Goal: Transaction & Acquisition: Purchase product/service

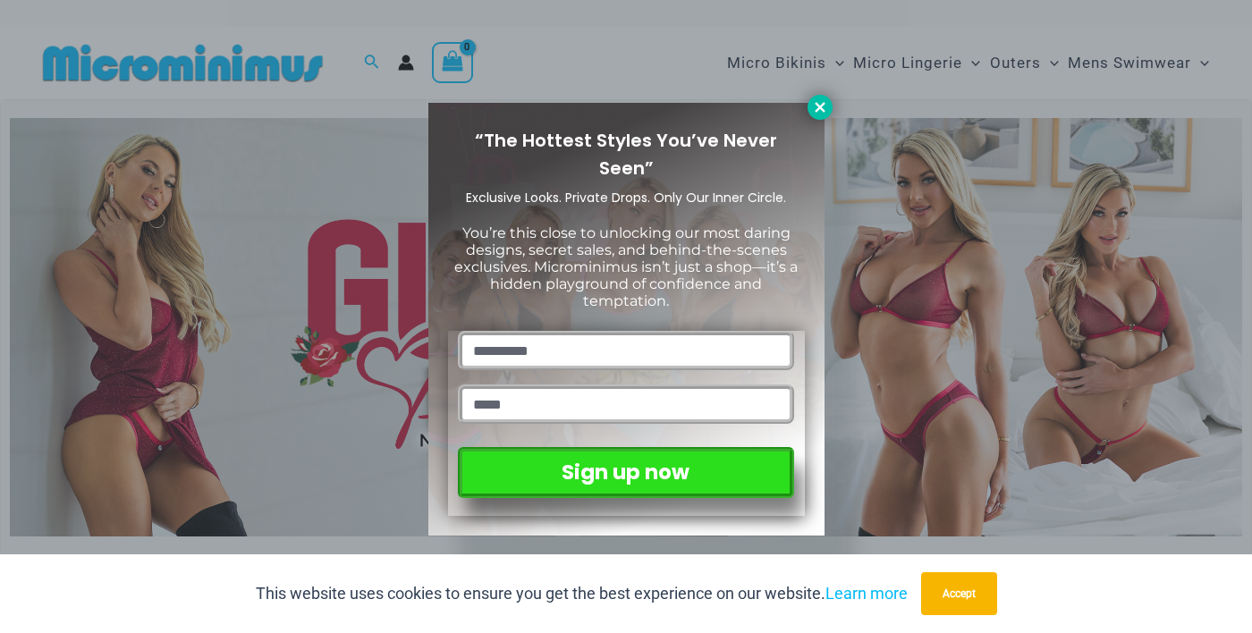
click at [818, 112] on icon at bounding box center [820, 107] width 16 height 16
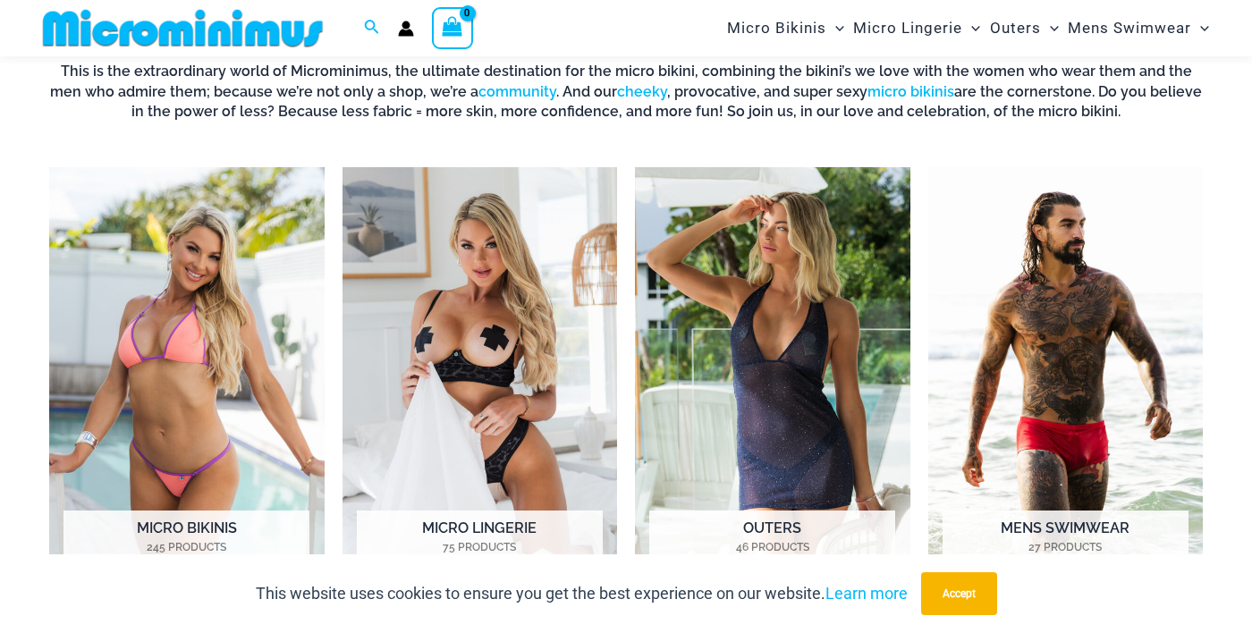
scroll to position [1166, 0]
click at [504, 394] on img "Visit product category Micro Lingerie" at bounding box center [481, 380] width 276 height 426
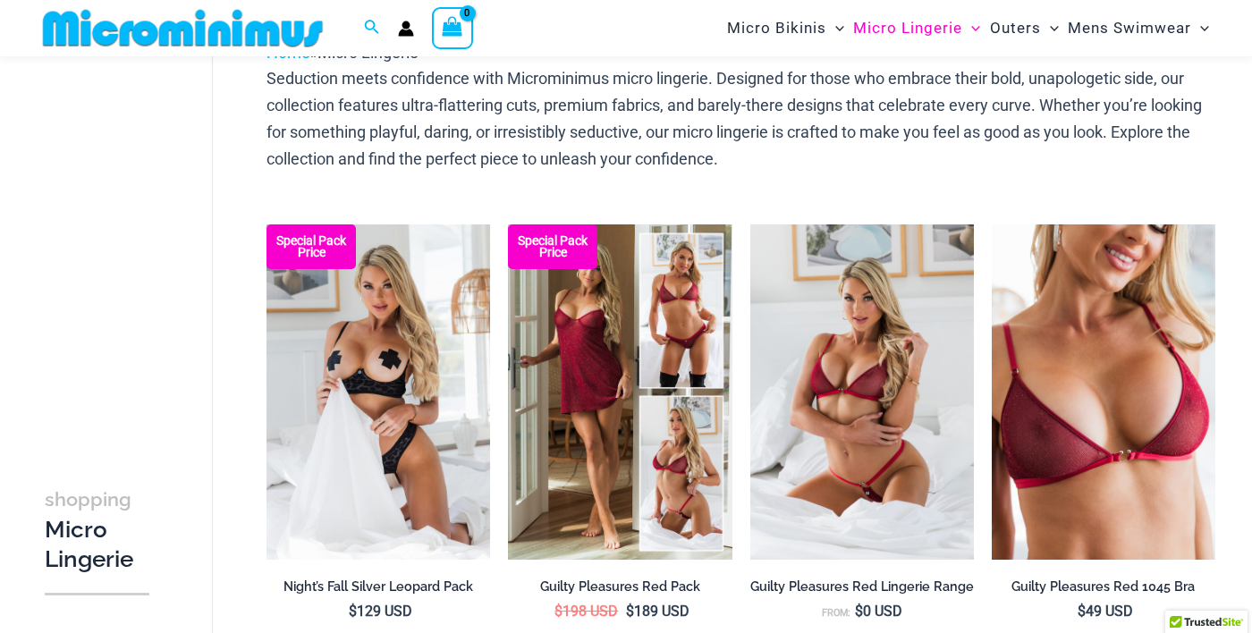
scroll to position [109, 0]
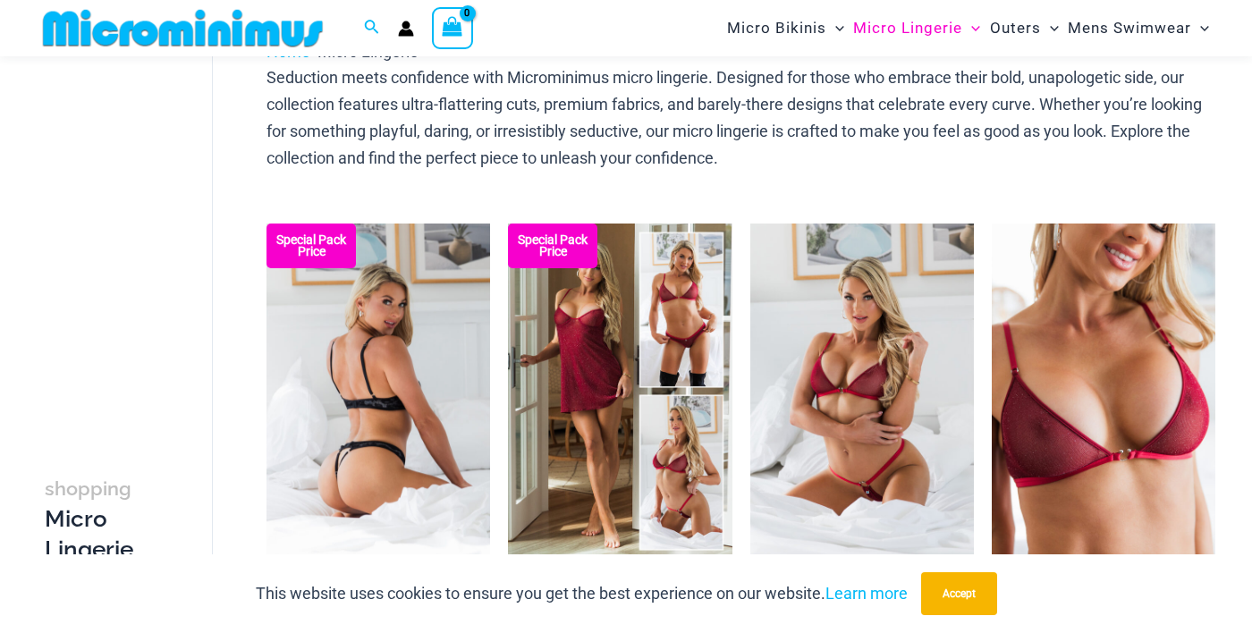
click at [427, 460] on img at bounding box center [379, 391] width 224 height 335
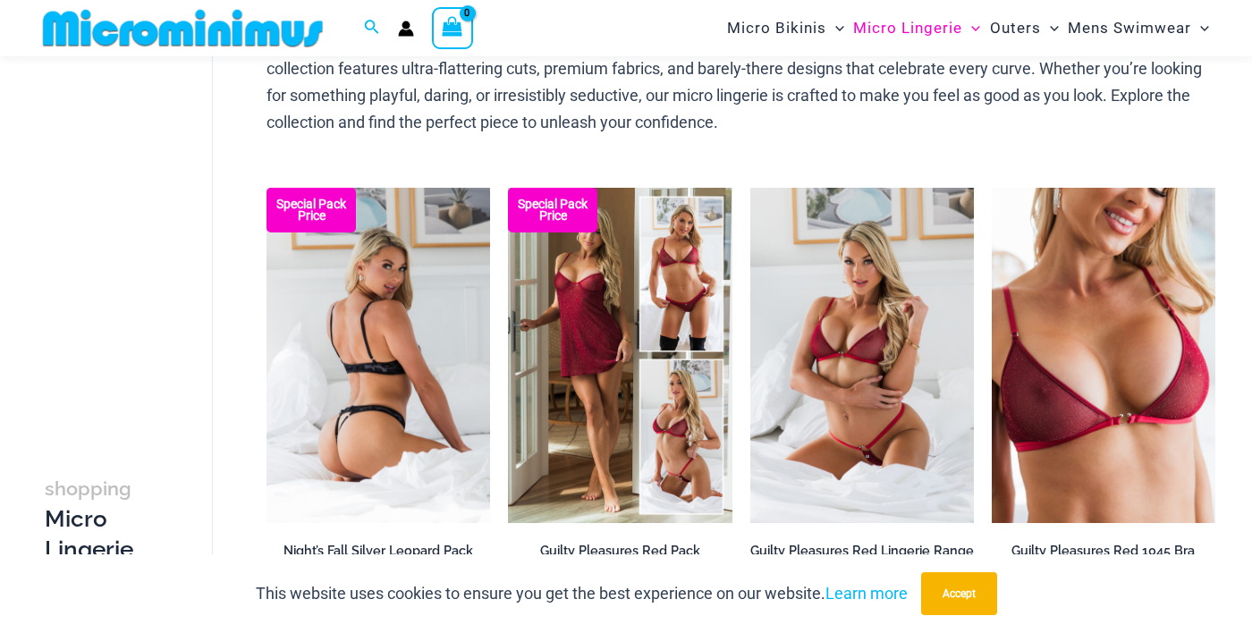
scroll to position [195, 0]
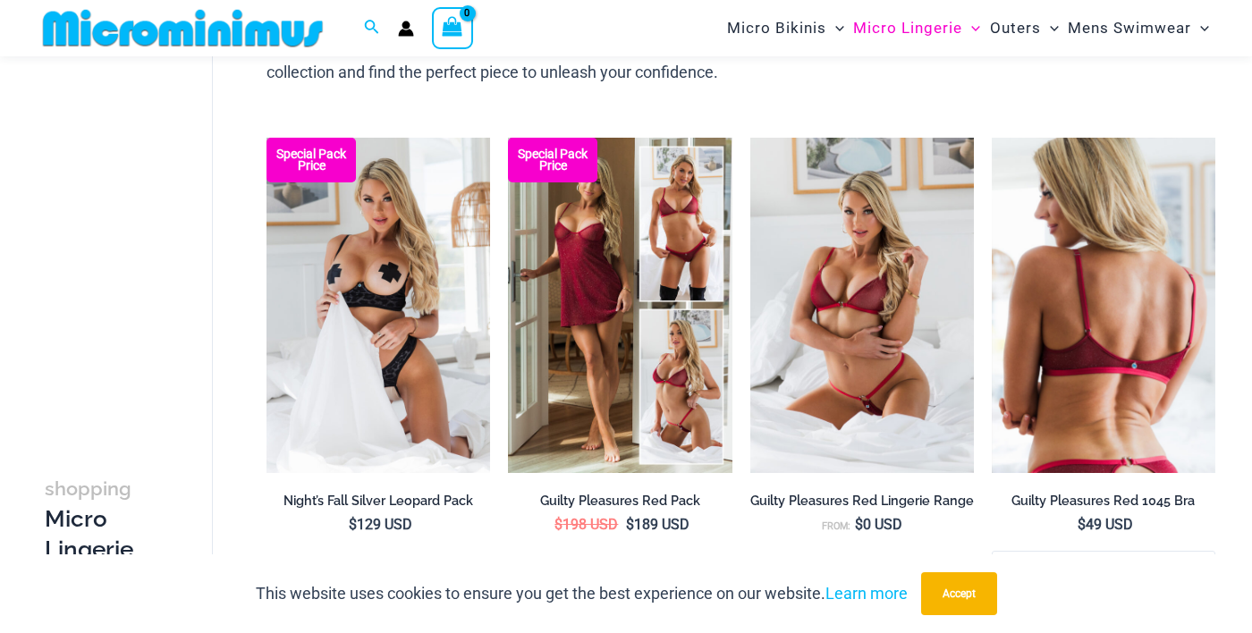
click at [1114, 310] on img at bounding box center [1104, 305] width 224 height 335
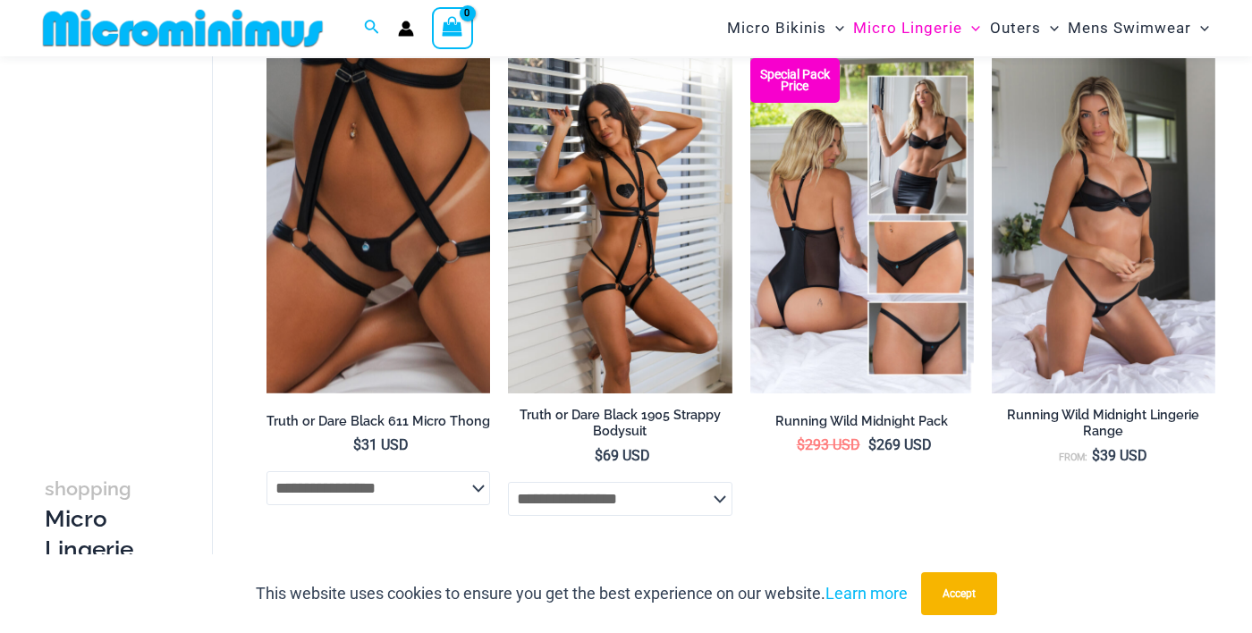
scroll to position [1303, 0]
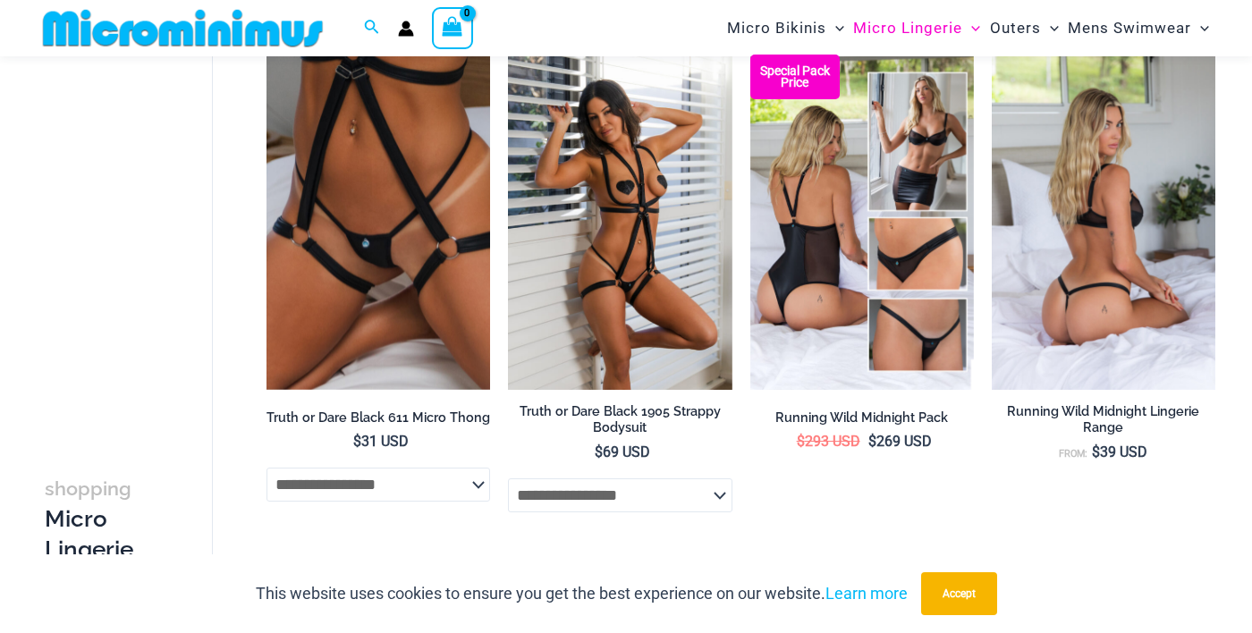
click at [1126, 251] on img at bounding box center [1104, 222] width 224 height 335
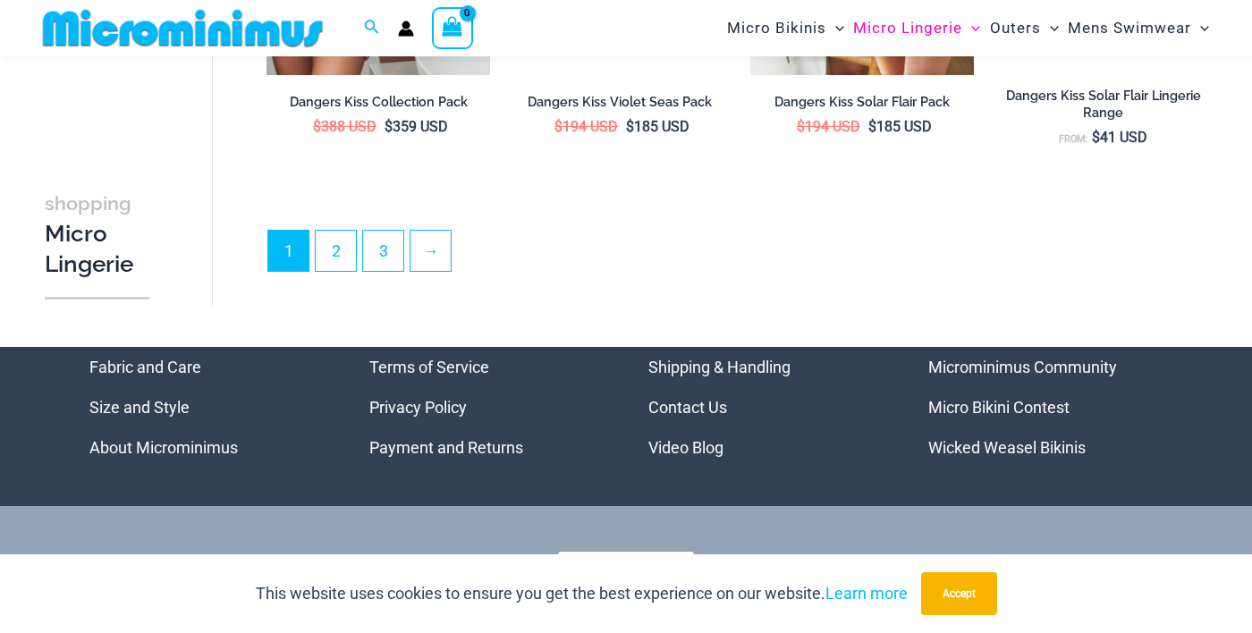
scroll to position [4199, 0]
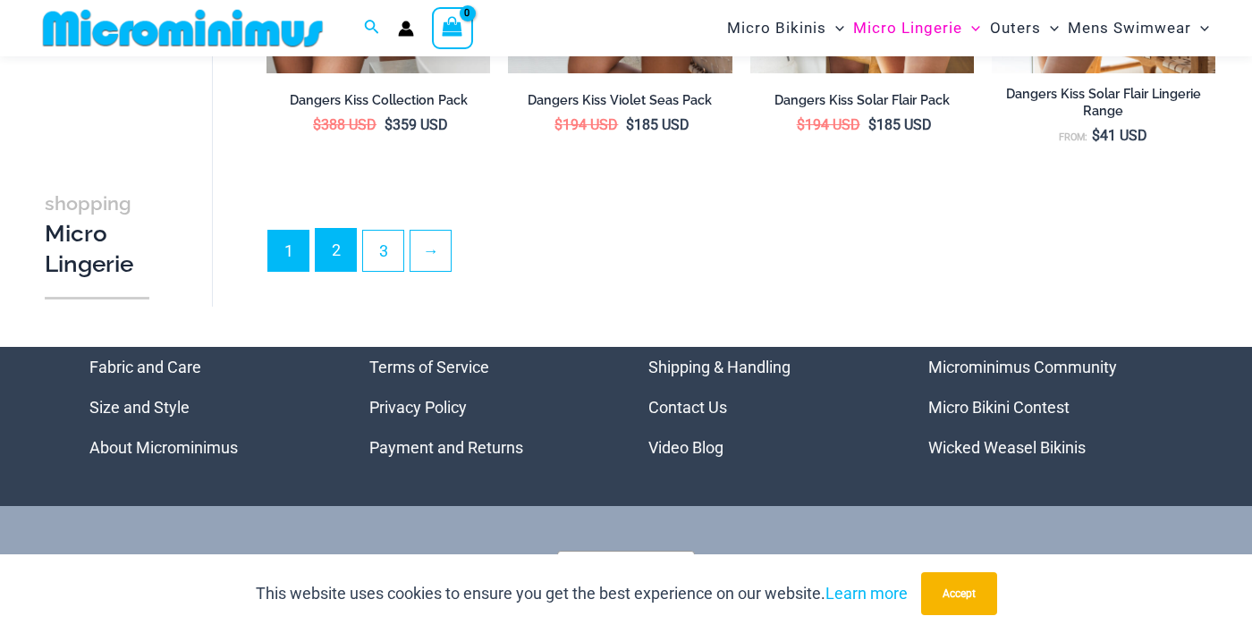
click at [341, 267] on link "2" at bounding box center [336, 250] width 40 height 42
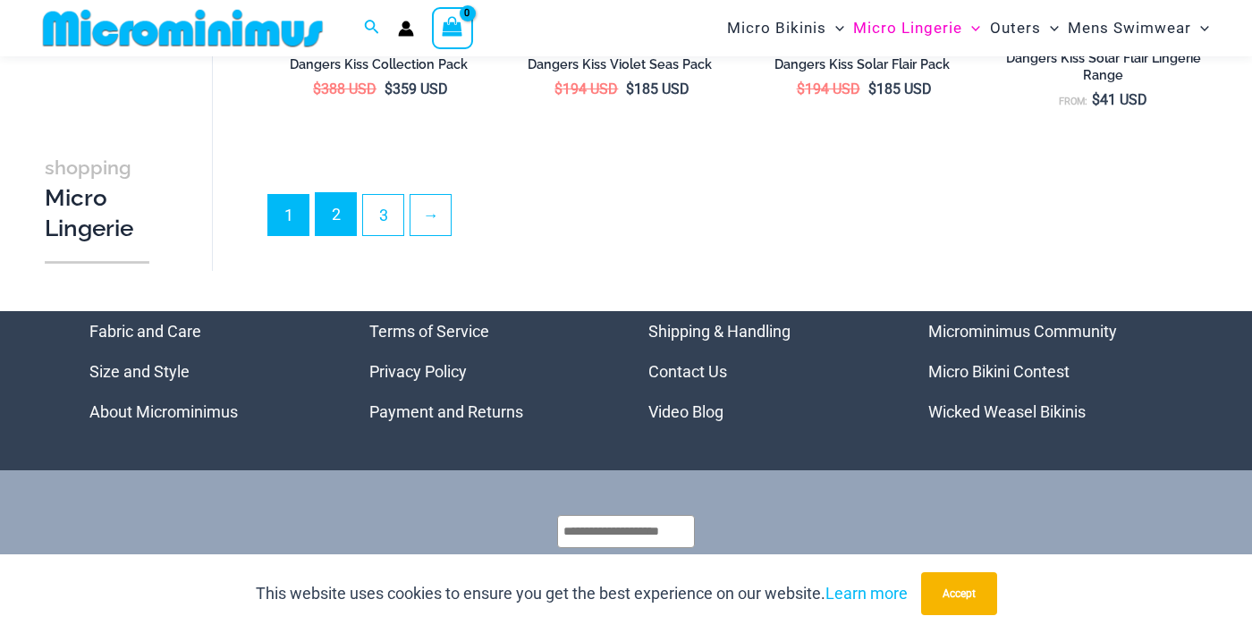
scroll to position [4271, 0]
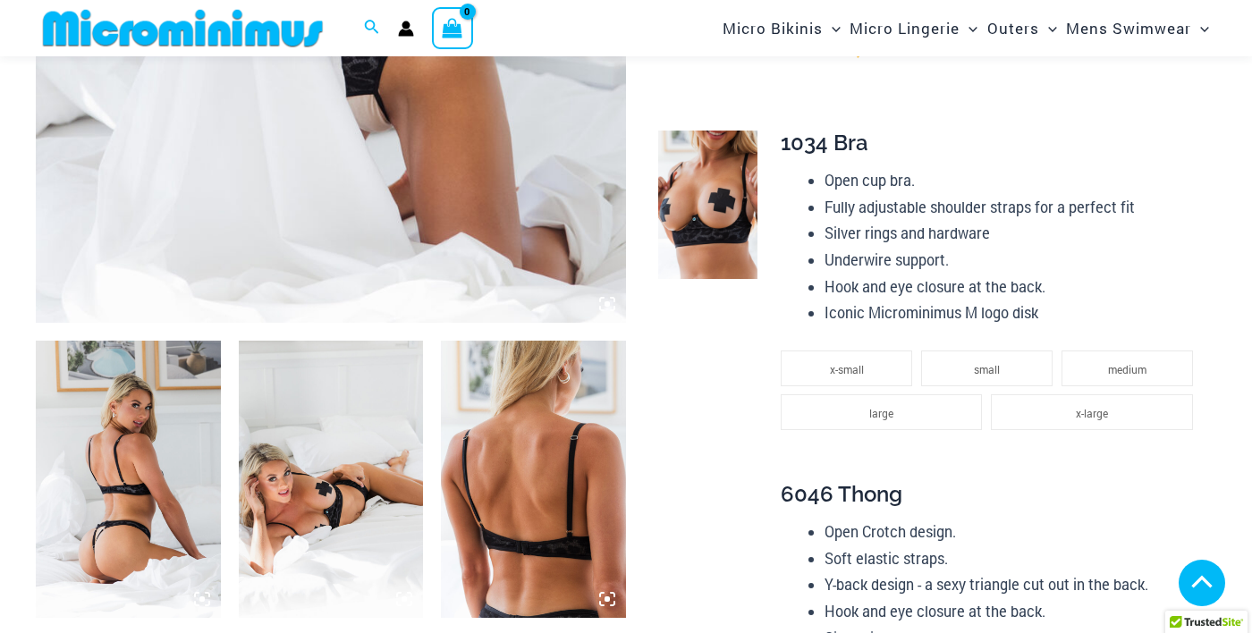
scroll to position [729, 0]
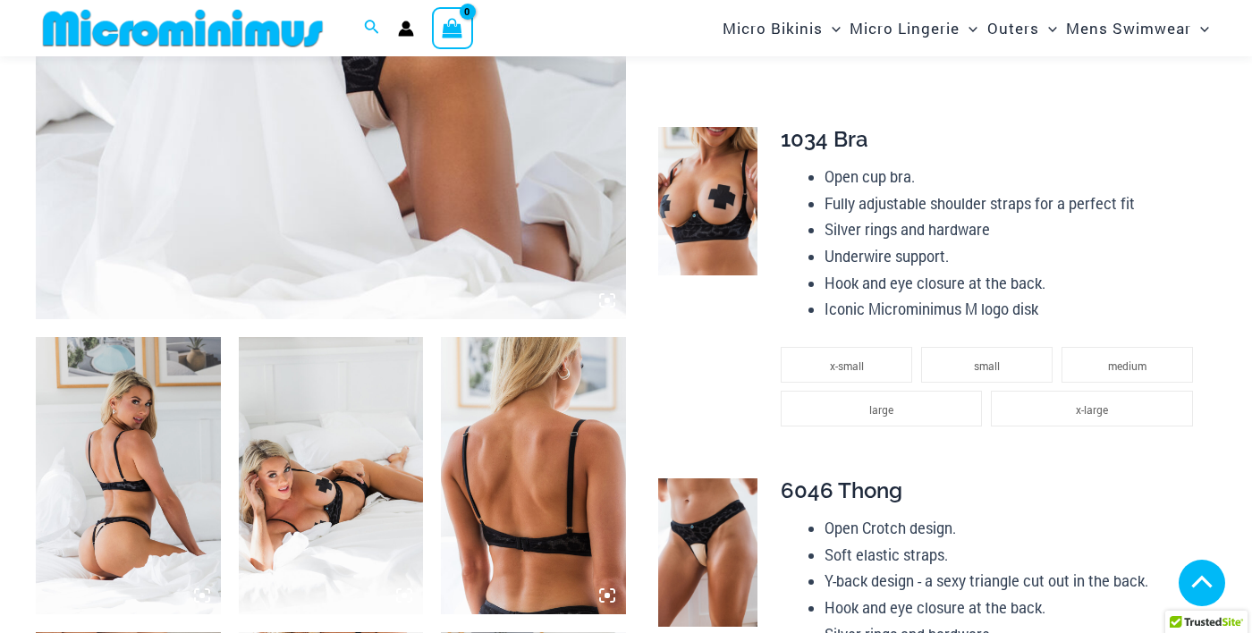
click at [569, 510] on img at bounding box center [533, 475] width 185 height 277
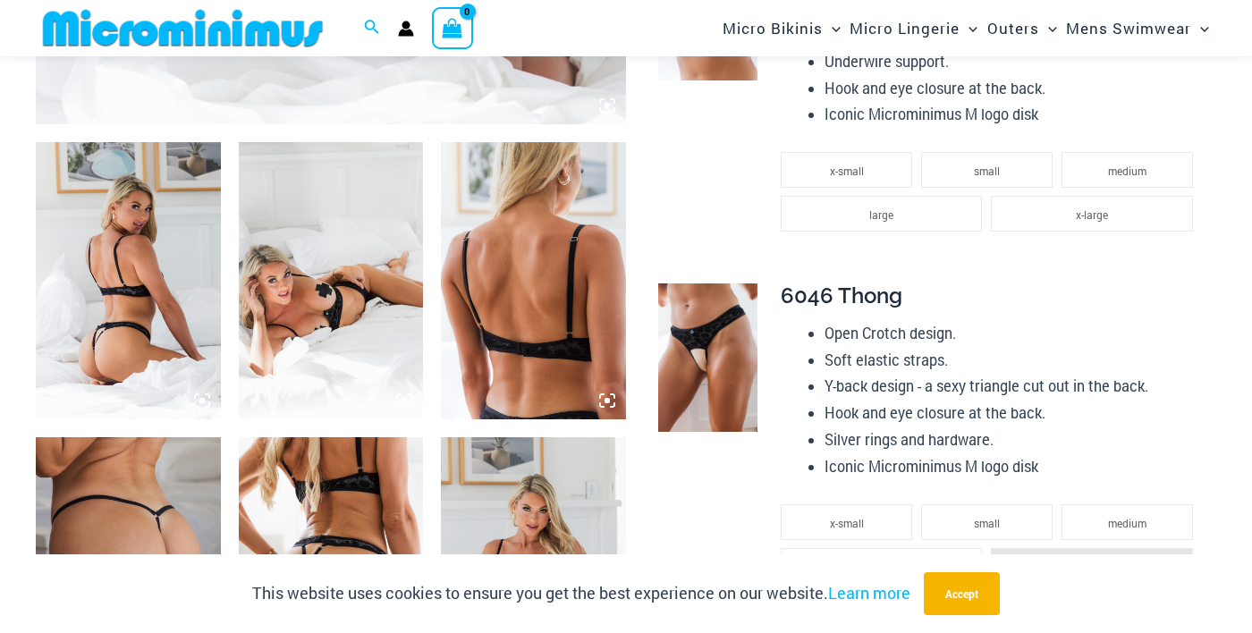
scroll to position [926, 0]
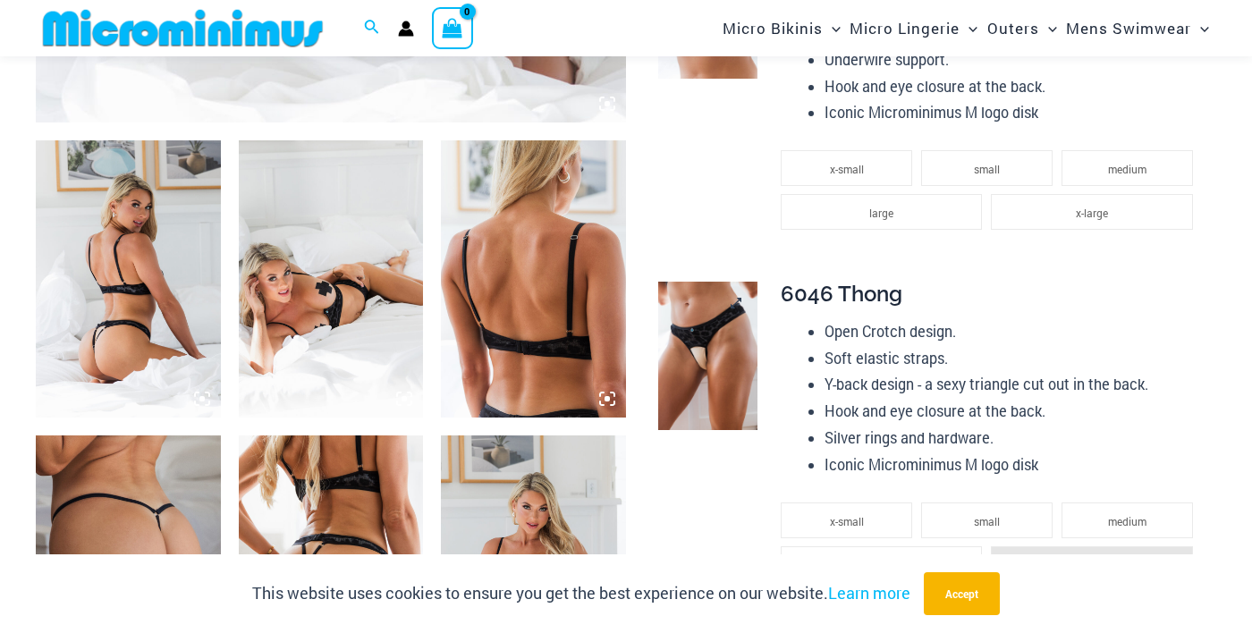
click at [712, 370] on img at bounding box center [707, 356] width 99 height 148
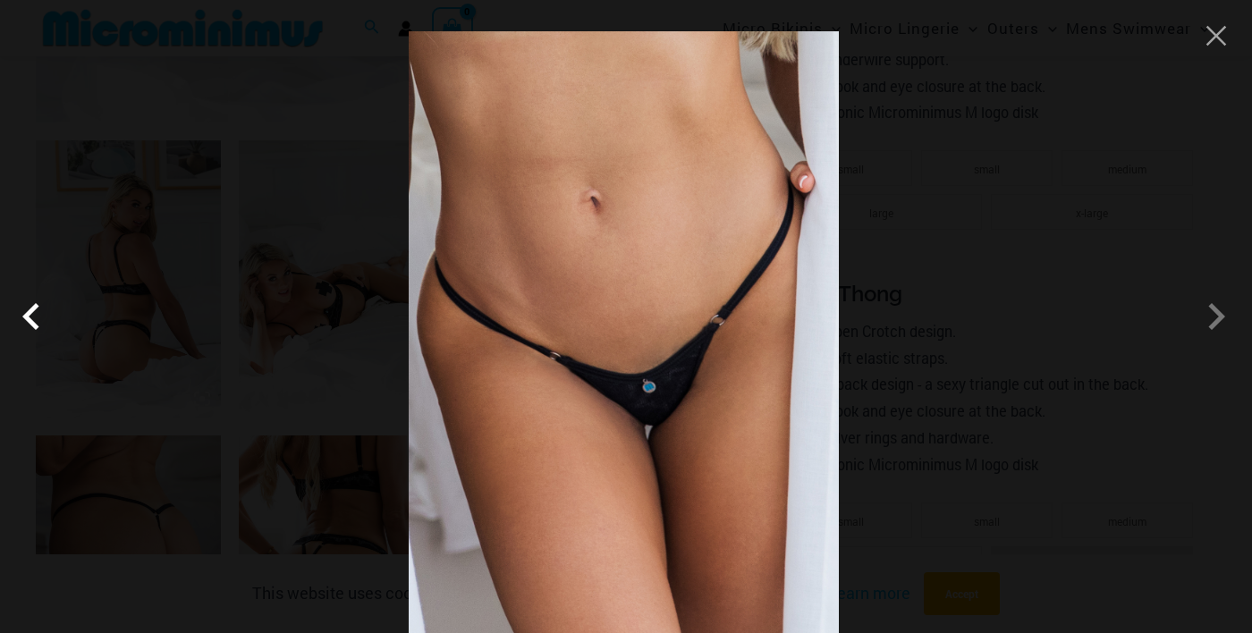
click at [34, 344] on span at bounding box center [36, 317] width 54 height 54
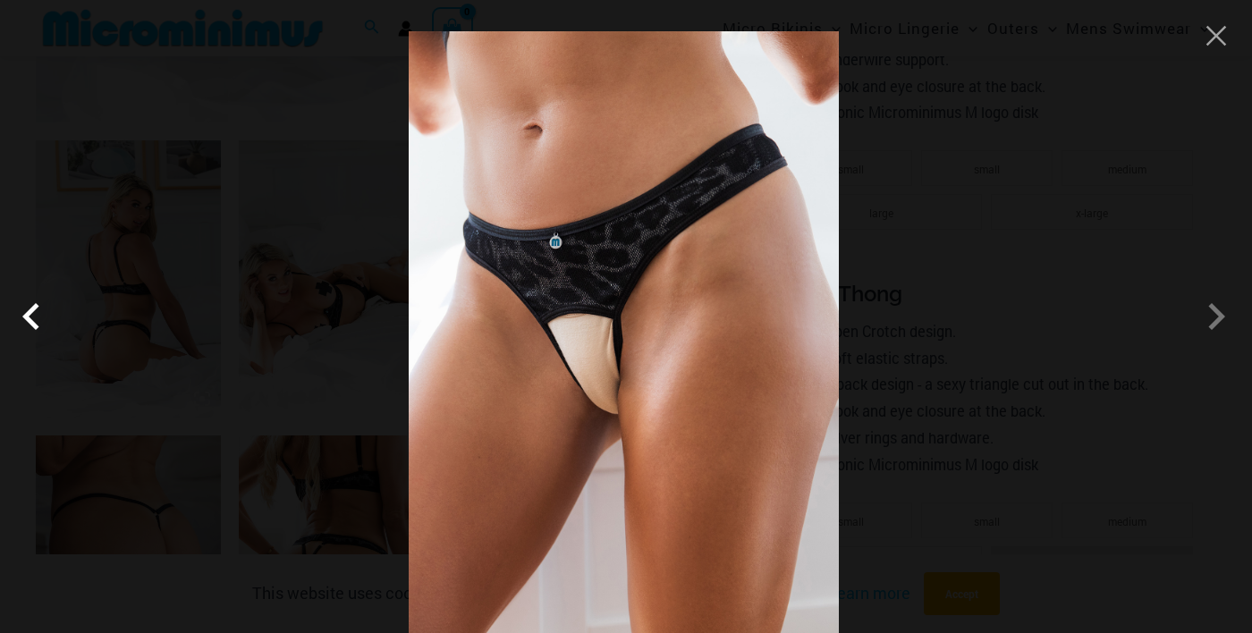
click at [38, 344] on span at bounding box center [36, 317] width 54 height 54
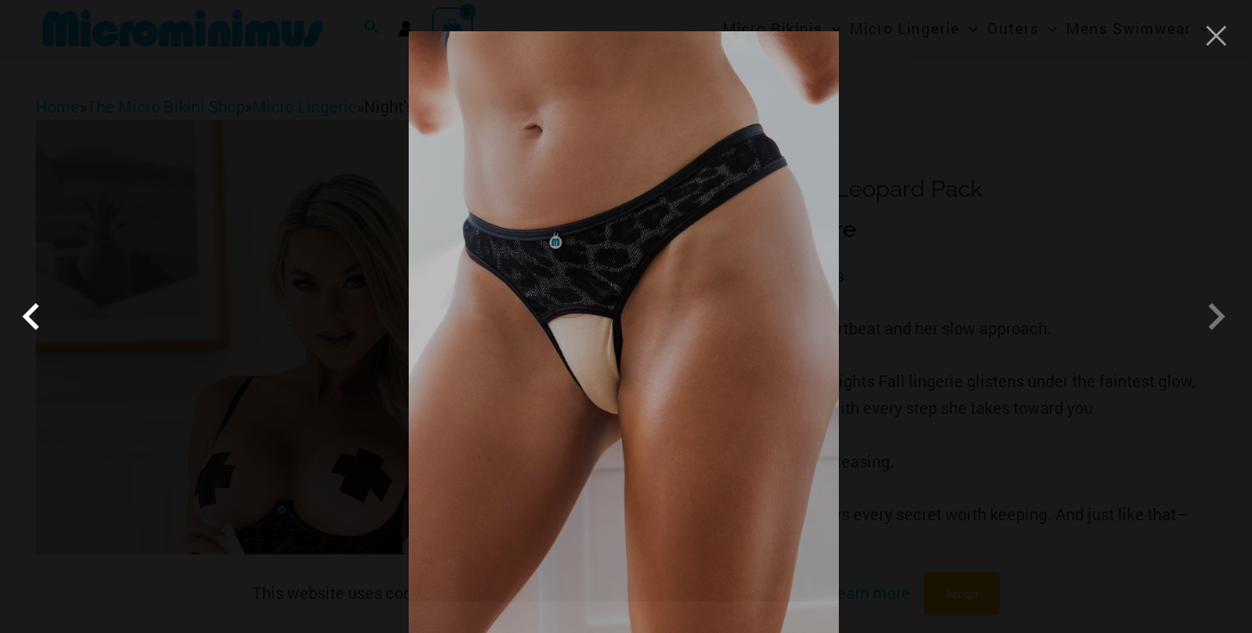
scroll to position [0, 0]
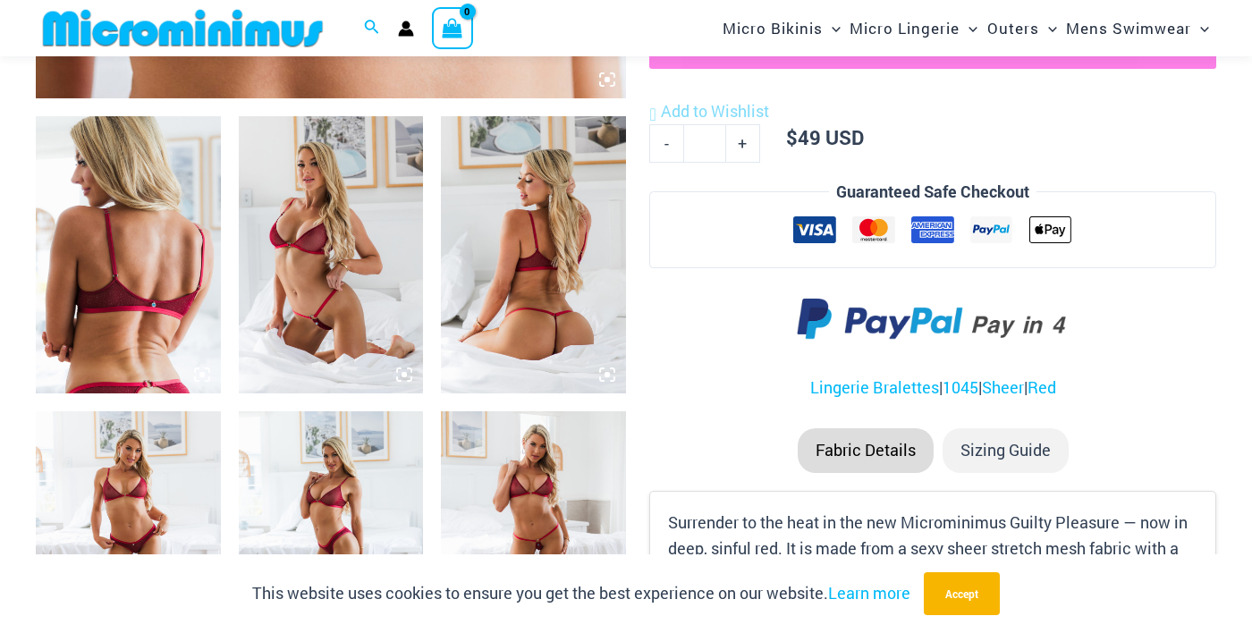
scroll to position [959, 0]
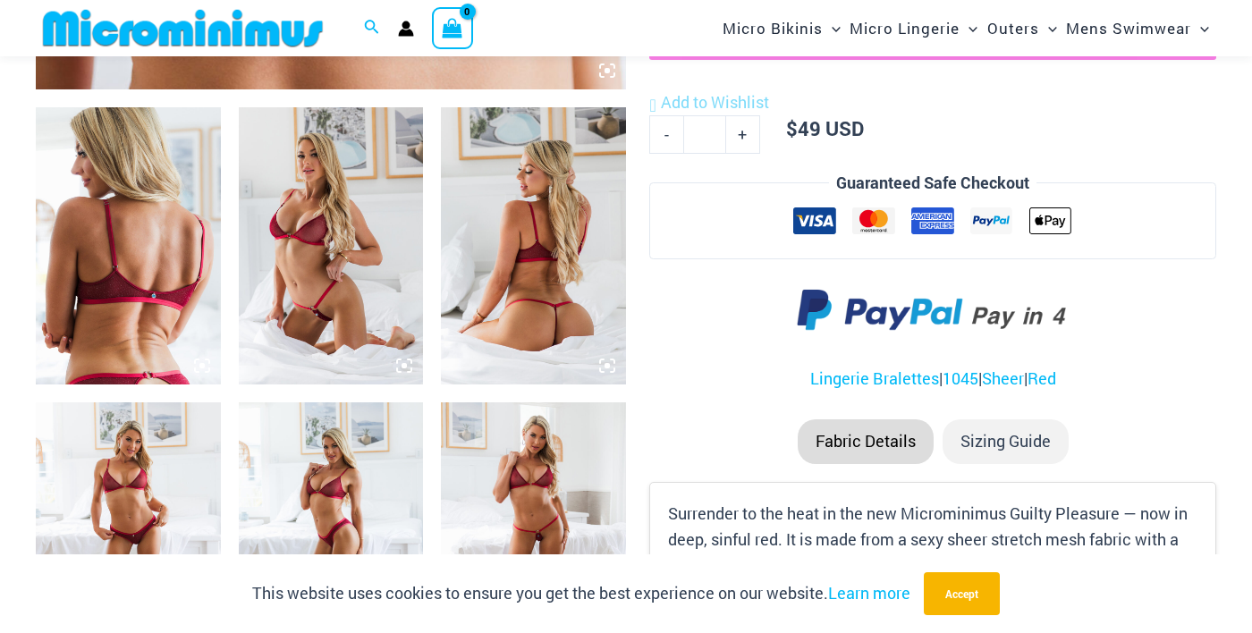
click at [539, 542] on img at bounding box center [533, 541] width 185 height 277
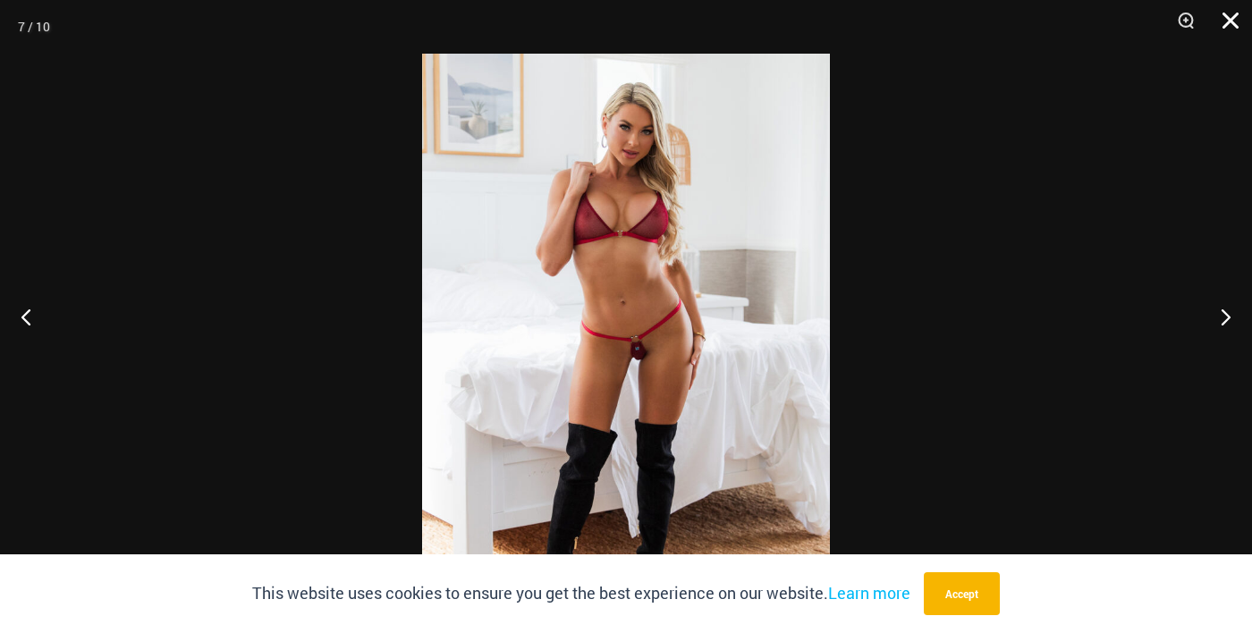
click at [1231, 30] on button "Close" at bounding box center [1224, 27] width 45 height 54
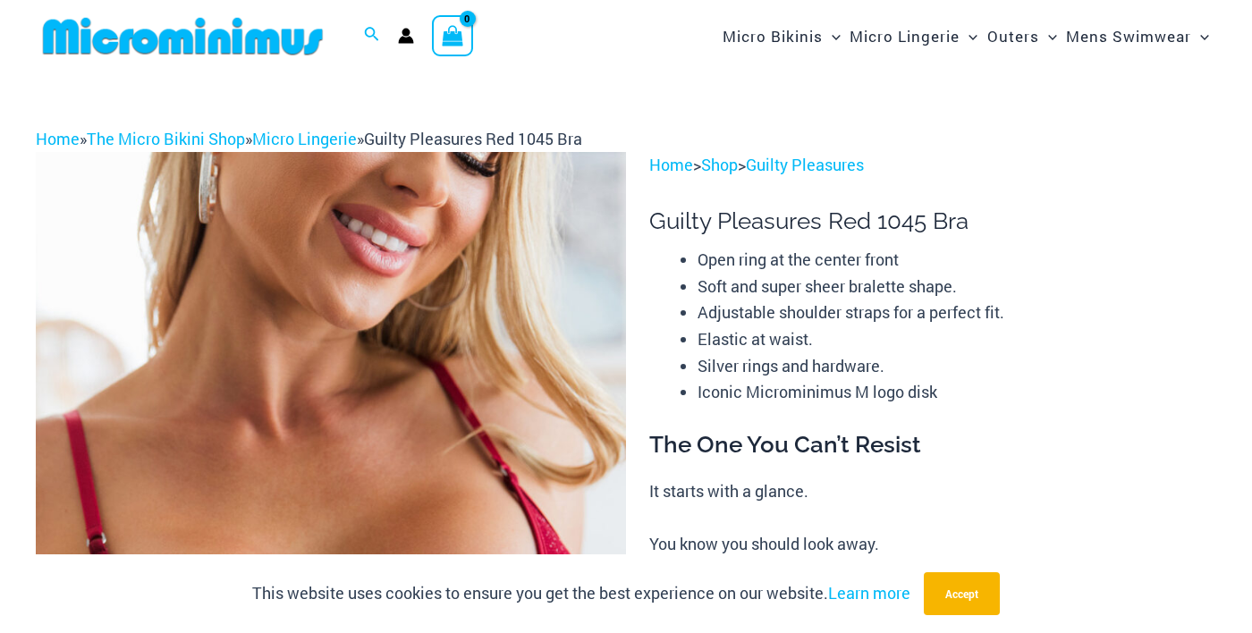
scroll to position [0, 0]
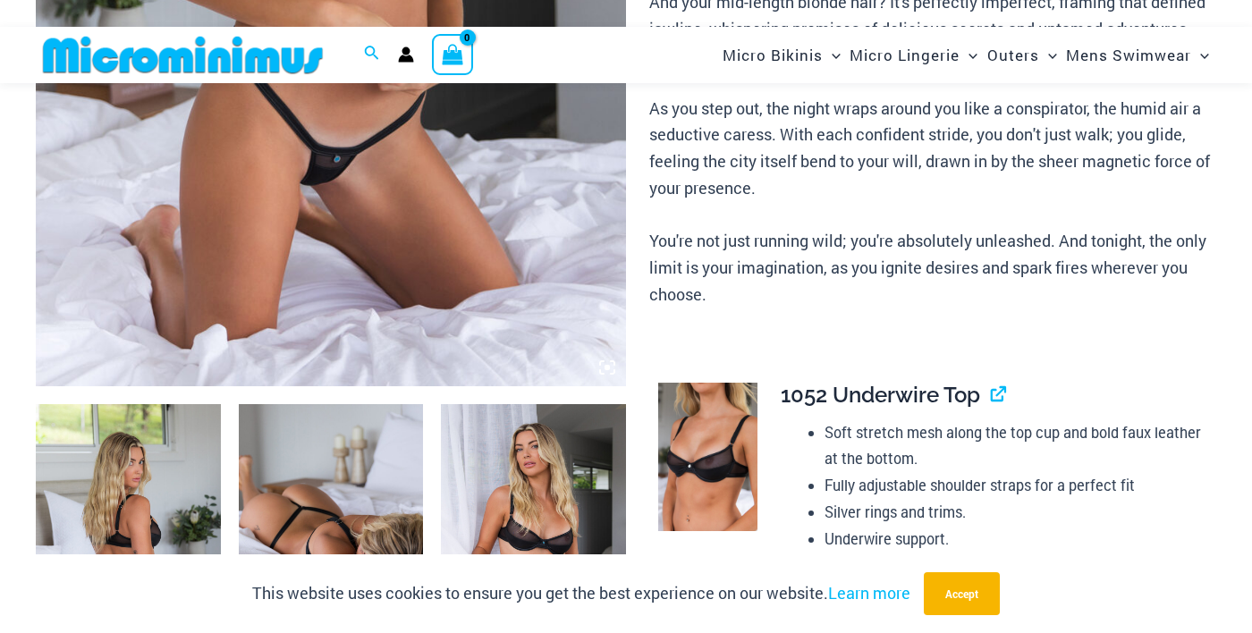
scroll to position [663, 0]
click at [340, 534] on img at bounding box center [331, 541] width 185 height 277
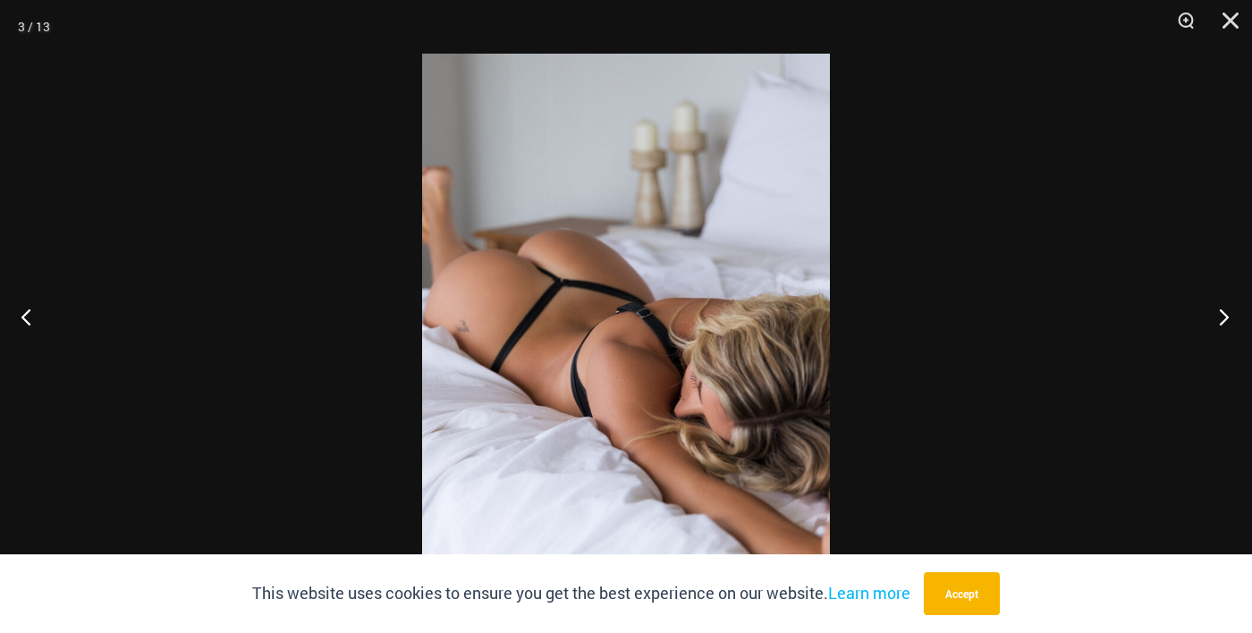
click at [1224, 361] on button "Next" at bounding box center [1218, 316] width 67 height 89
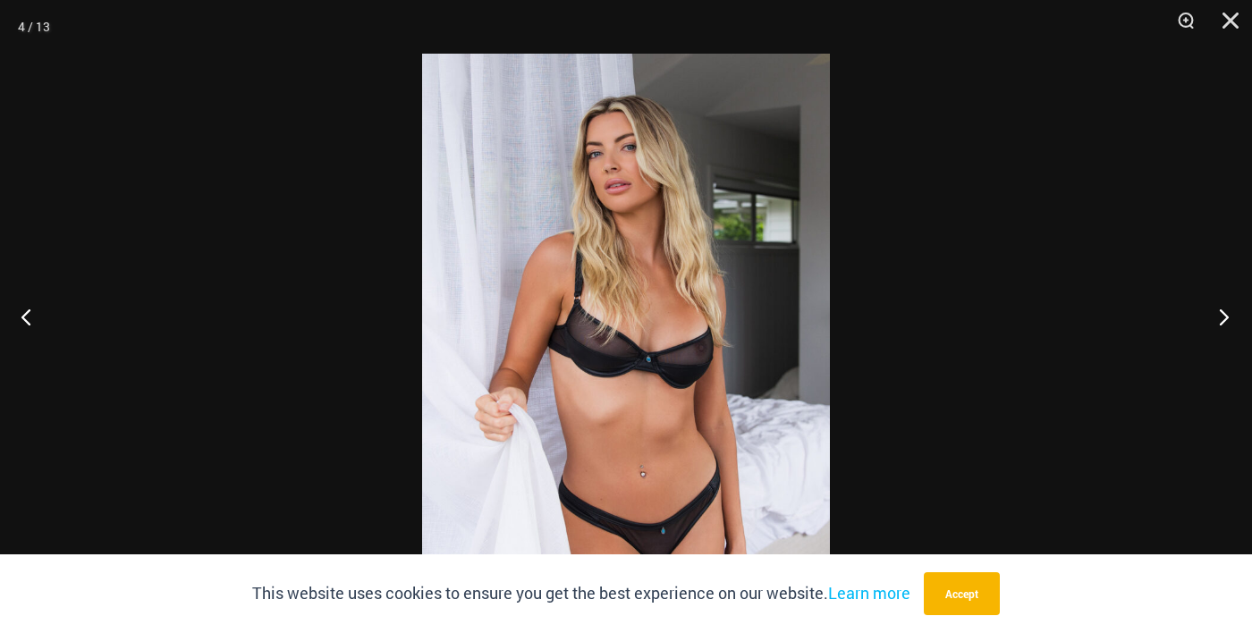
click at [1216, 361] on button "Next" at bounding box center [1218, 316] width 67 height 89
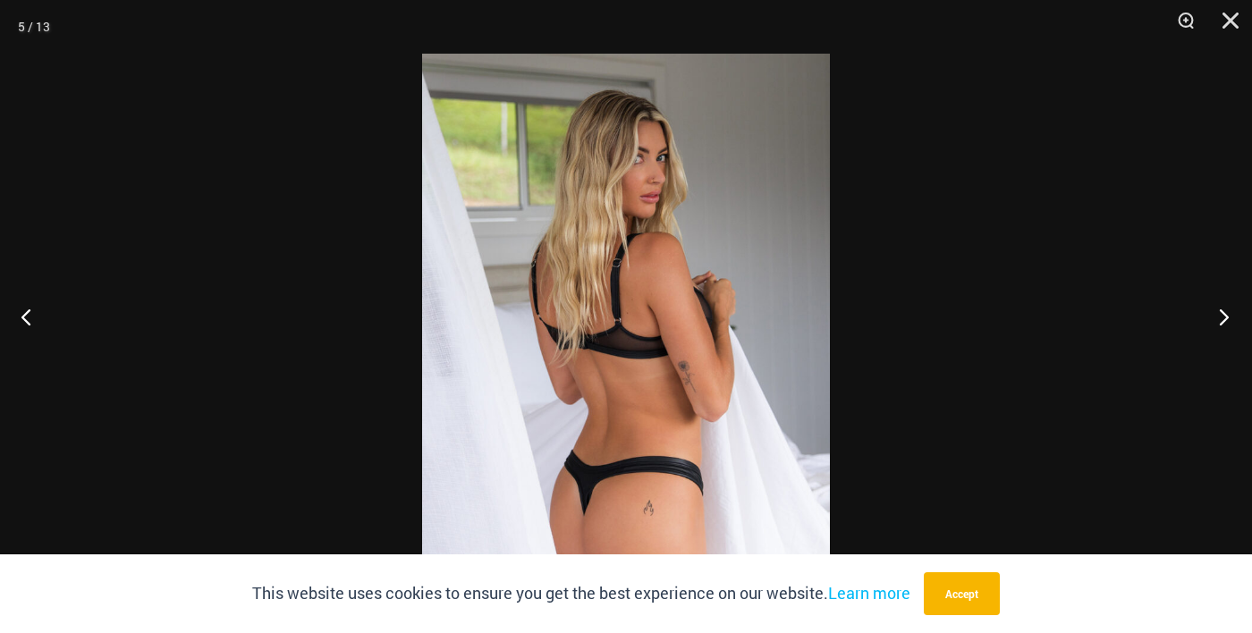
click at [1218, 361] on button "Next" at bounding box center [1218, 316] width 67 height 89
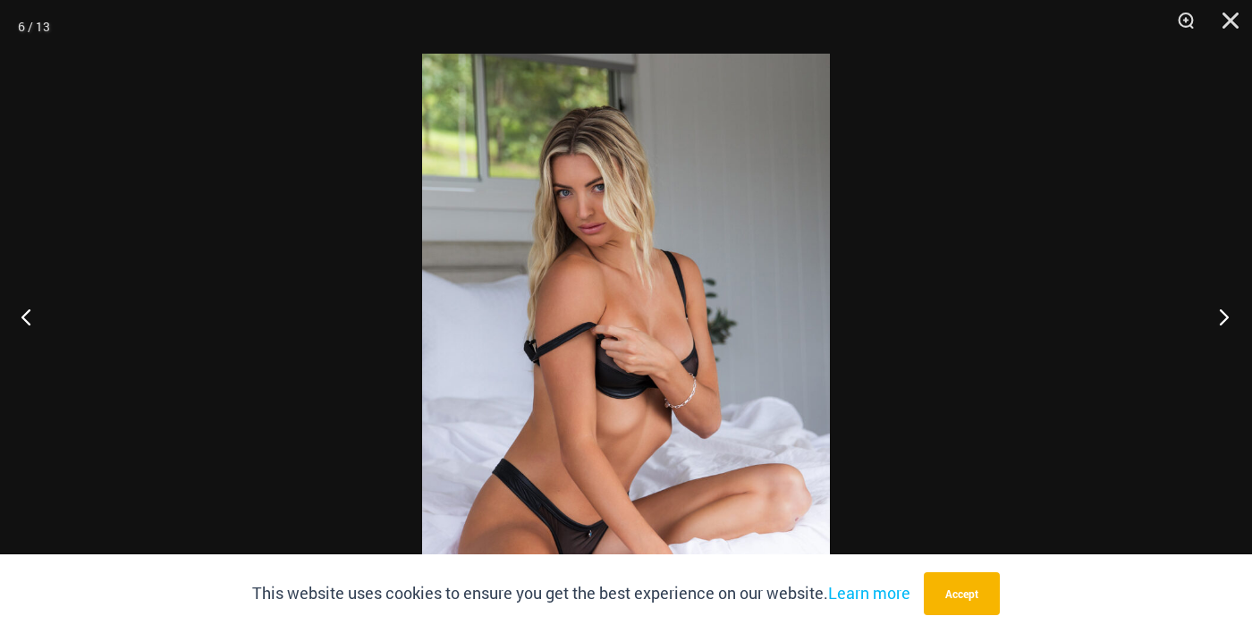
click at [1217, 361] on button "Next" at bounding box center [1218, 316] width 67 height 89
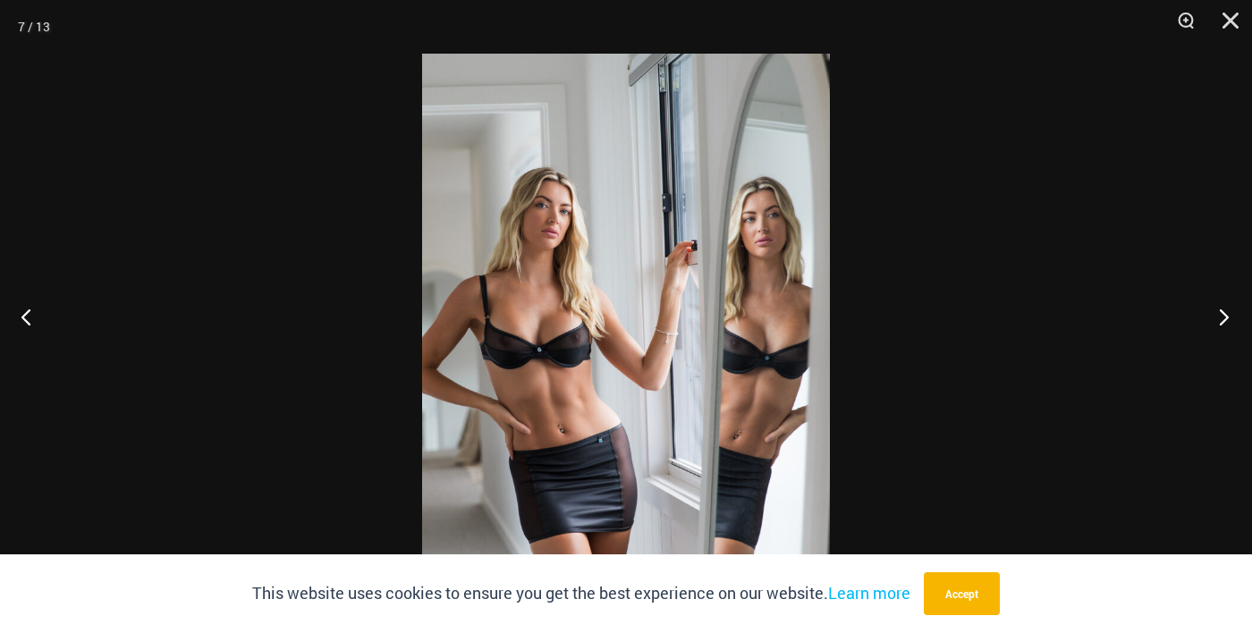
click at [1216, 361] on button "Next" at bounding box center [1218, 316] width 67 height 89
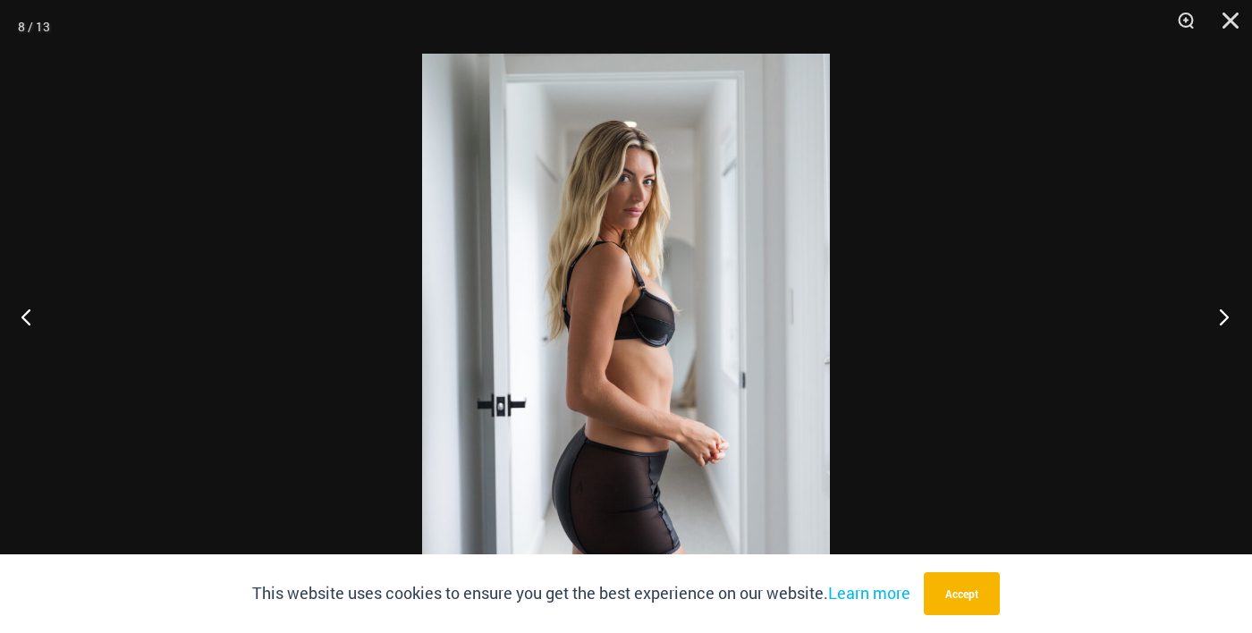
click at [1217, 361] on button "Next" at bounding box center [1218, 316] width 67 height 89
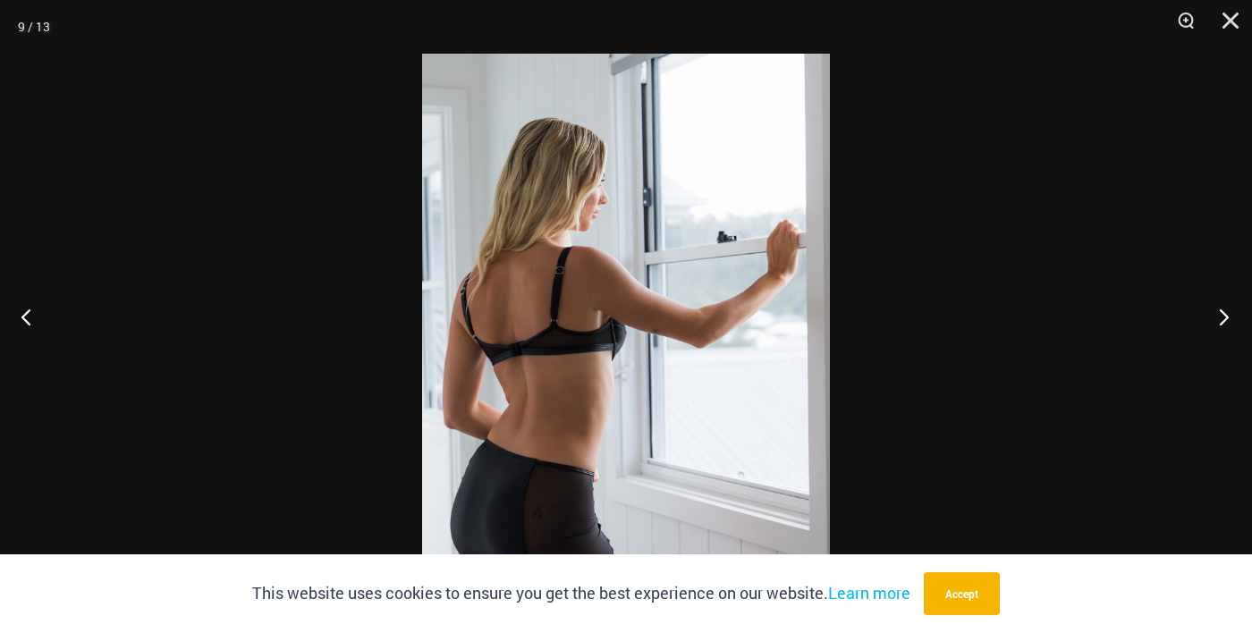
click at [1216, 361] on button "Next" at bounding box center [1218, 316] width 67 height 89
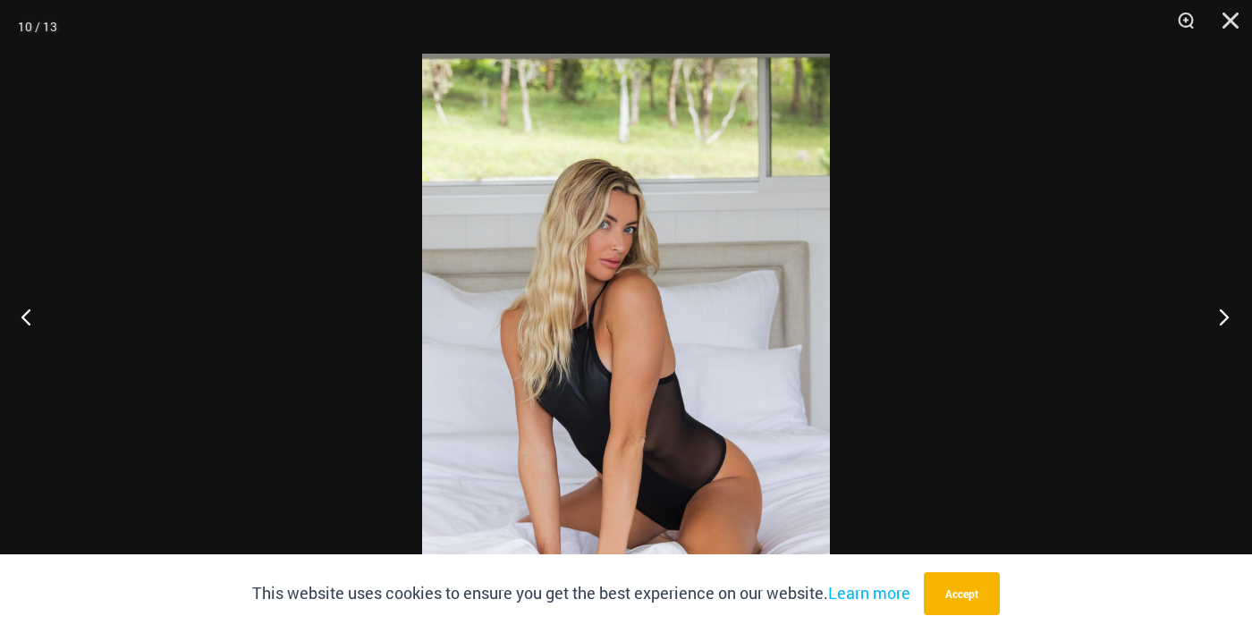
click at [1219, 361] on button "Next" at bounding box center [1218, 316] width 67 height 89
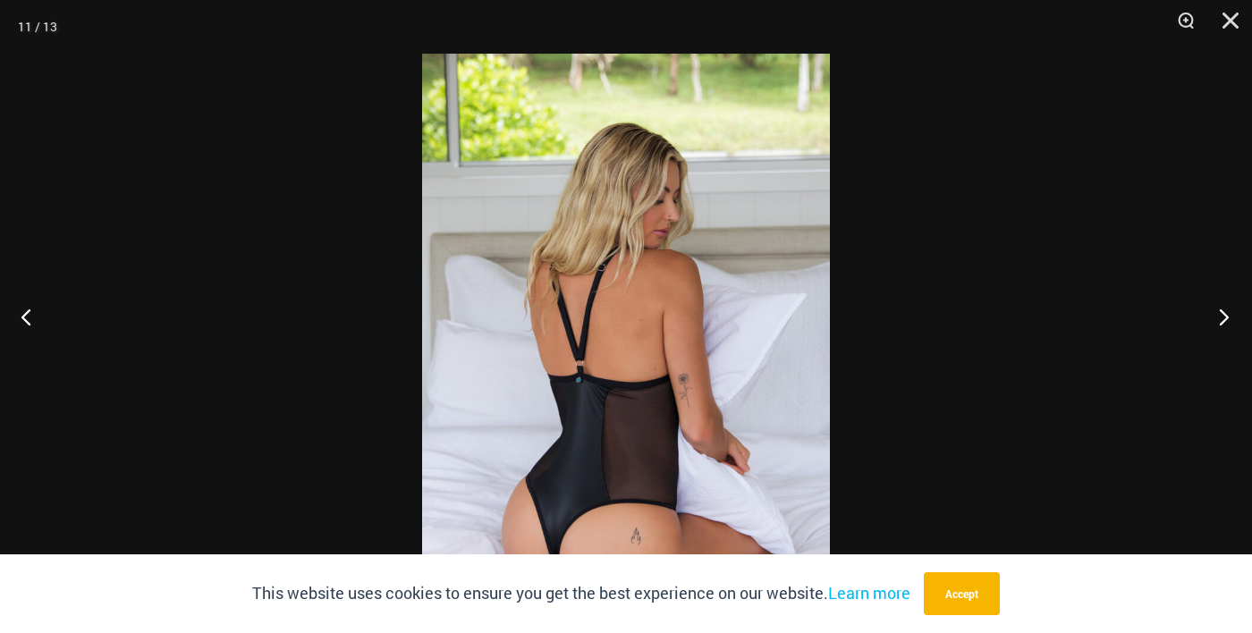
click at [1218, 361] on button "Next" at bounding box center [1218, 316] width 67 height 89
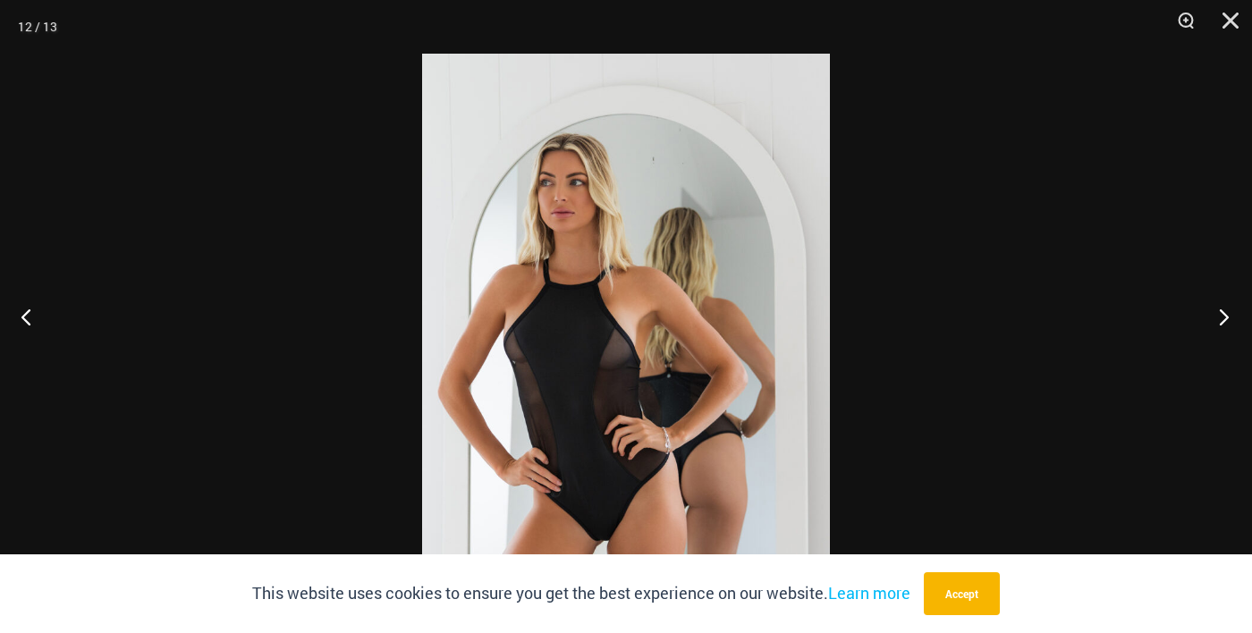
click at [1217, 361] on button "Next" at bounding box center [1218, 316] width 67 height 89
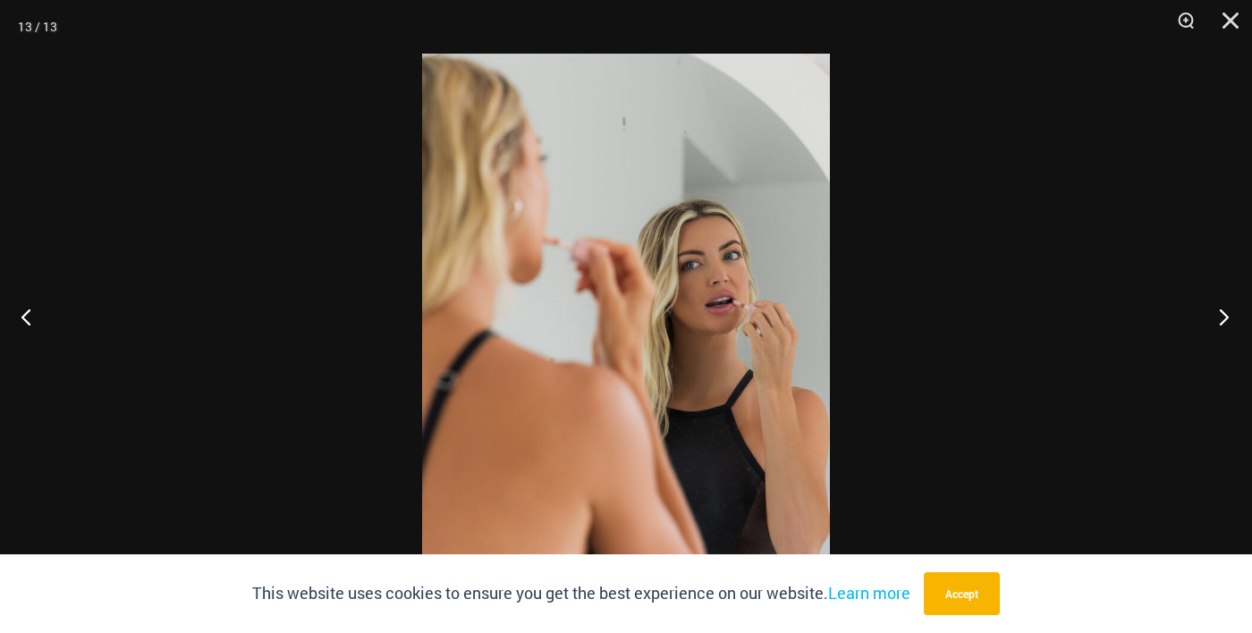
click at [1217, 361] on button "Next" at bounding box center [1218, 316] width 67 height 89
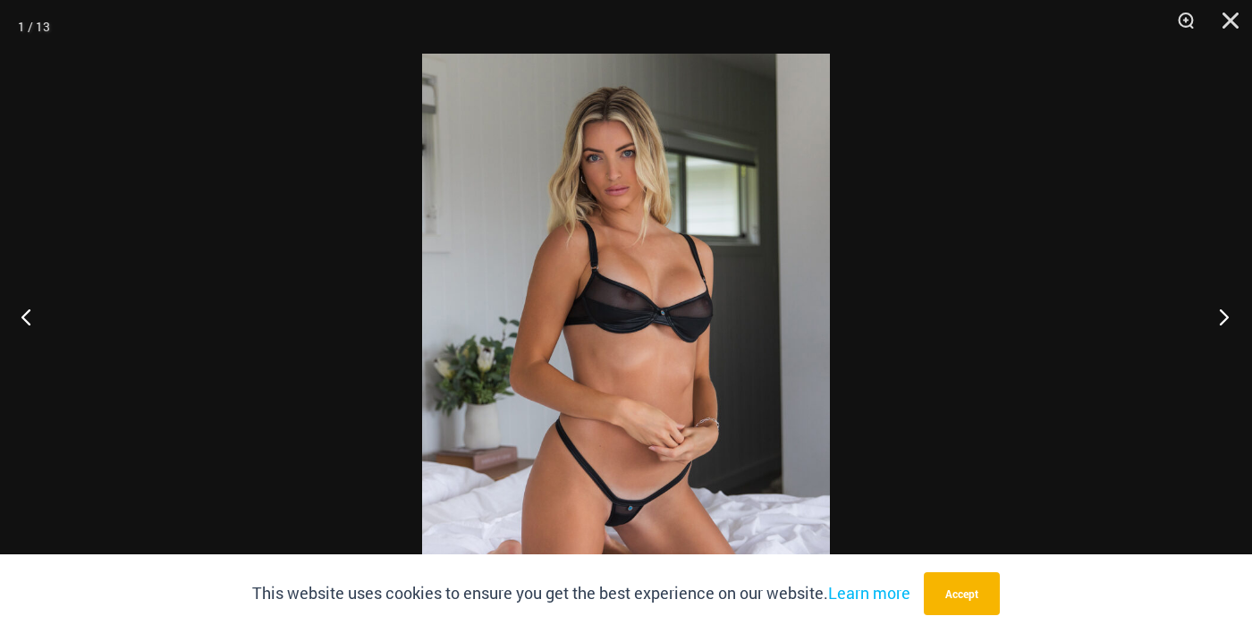
click at [1217, 361] on button "Next" at bounding box center [1218, 316] width 67 height 89
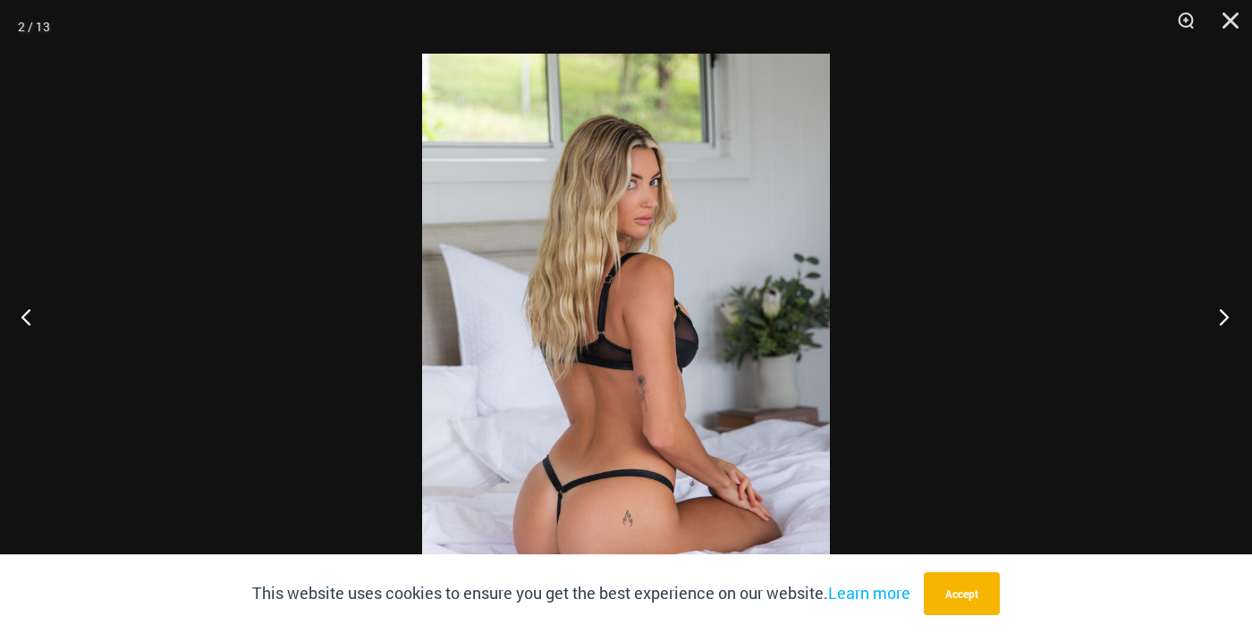
click at [1217, 361] on button "Next" at bounding box center [1218, 316] width 67 height 89
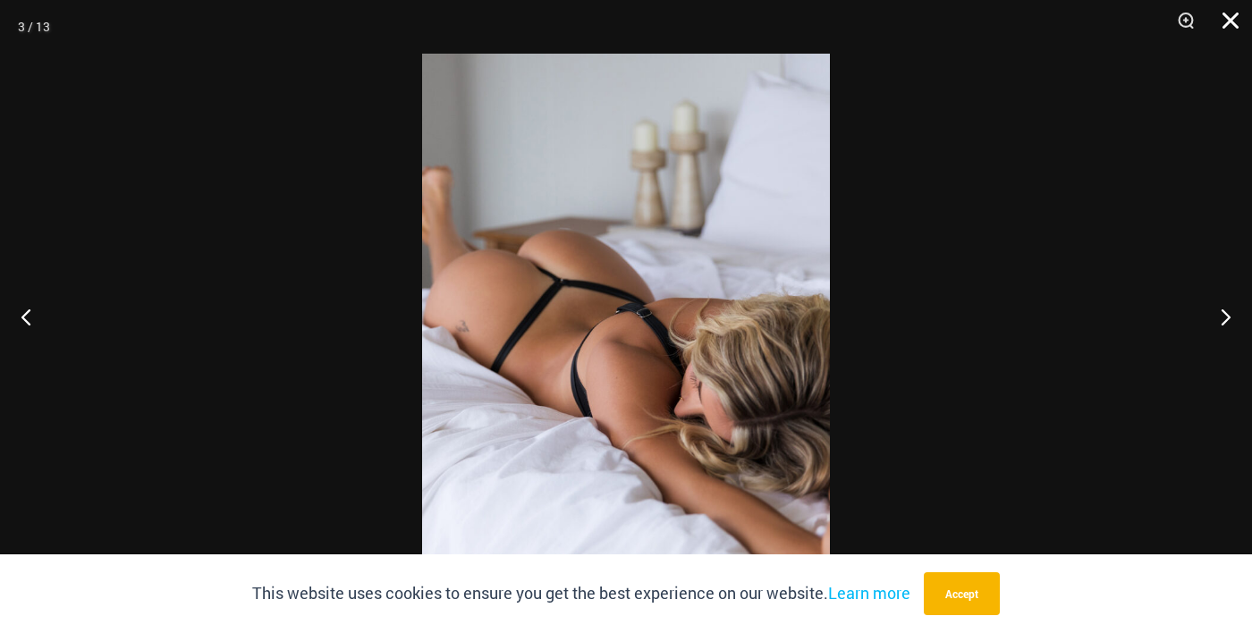
click at [1224, 36] on button "Close" at bounding box center [1224, 27] width 45 height 54
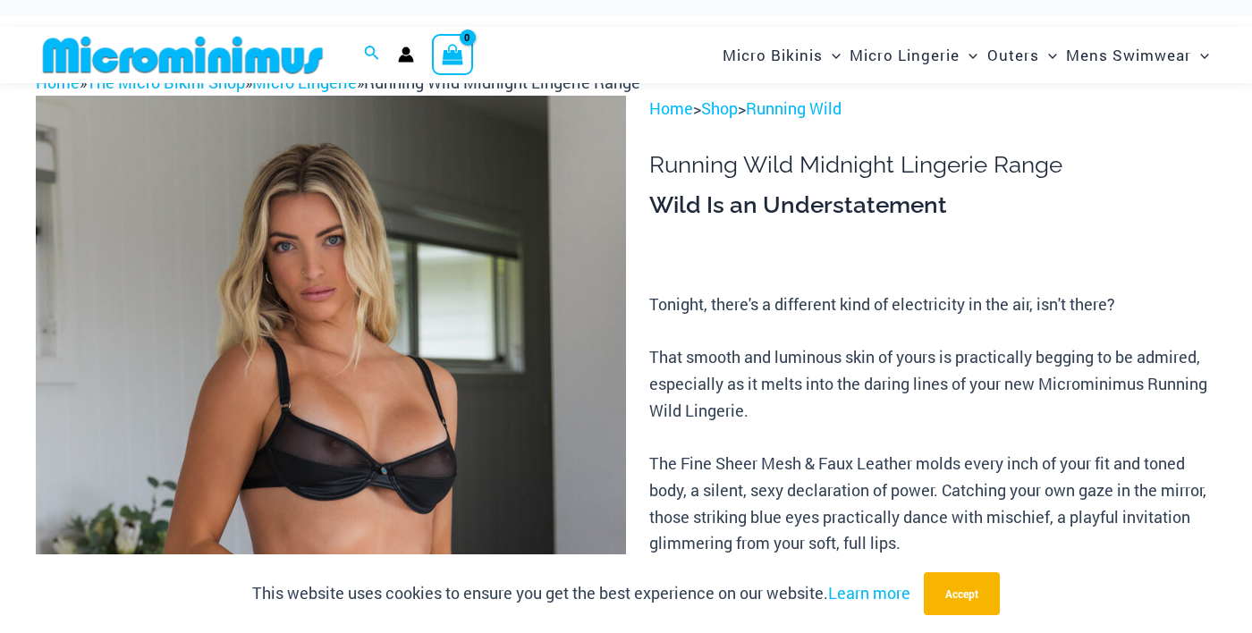
scroll to position [64, 0]
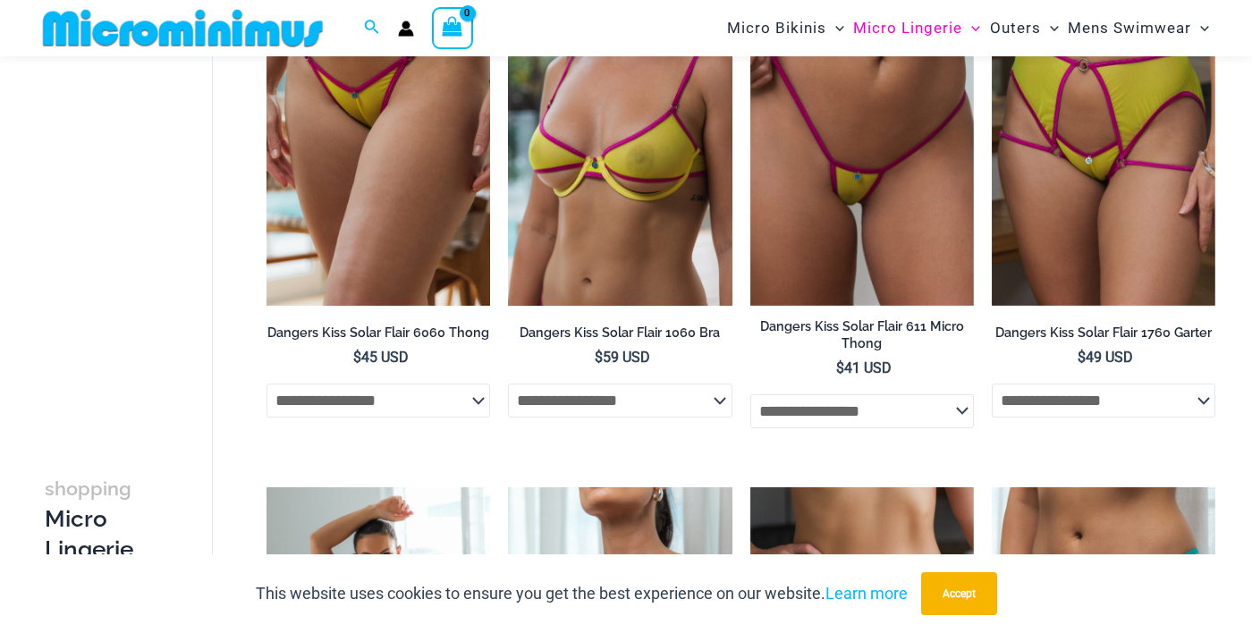
scroll to position [228, 0]
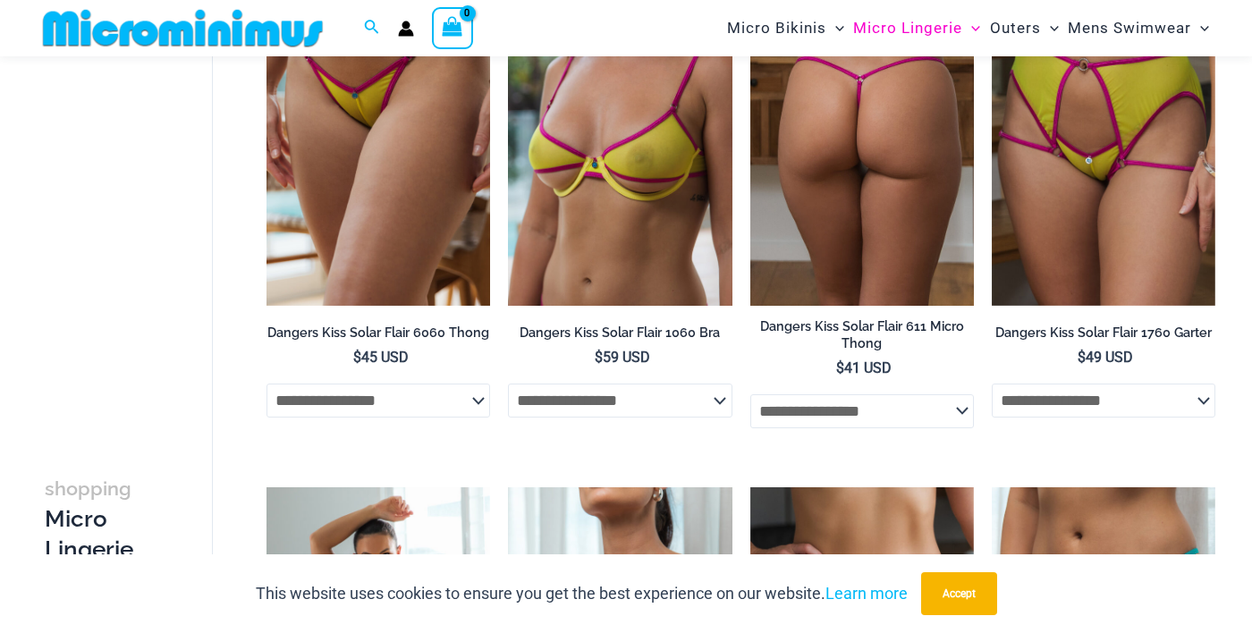
click at [864, 189] on img at bounding box center [863, 137] width 224 height 335
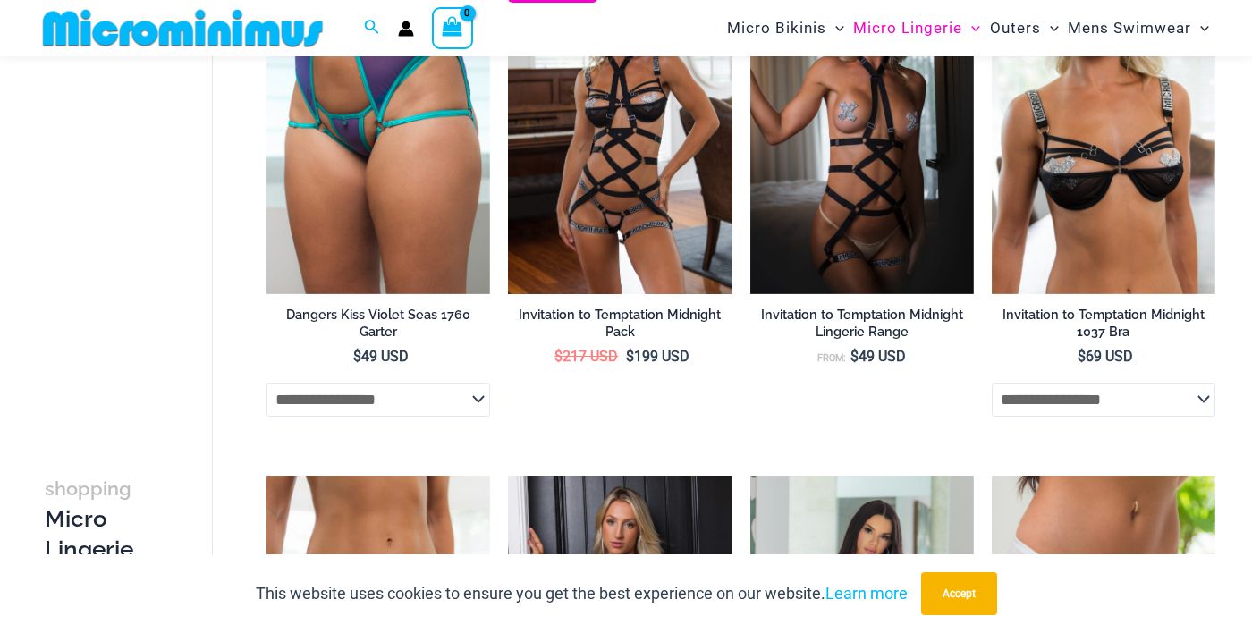
scroll to position [1279, 0]
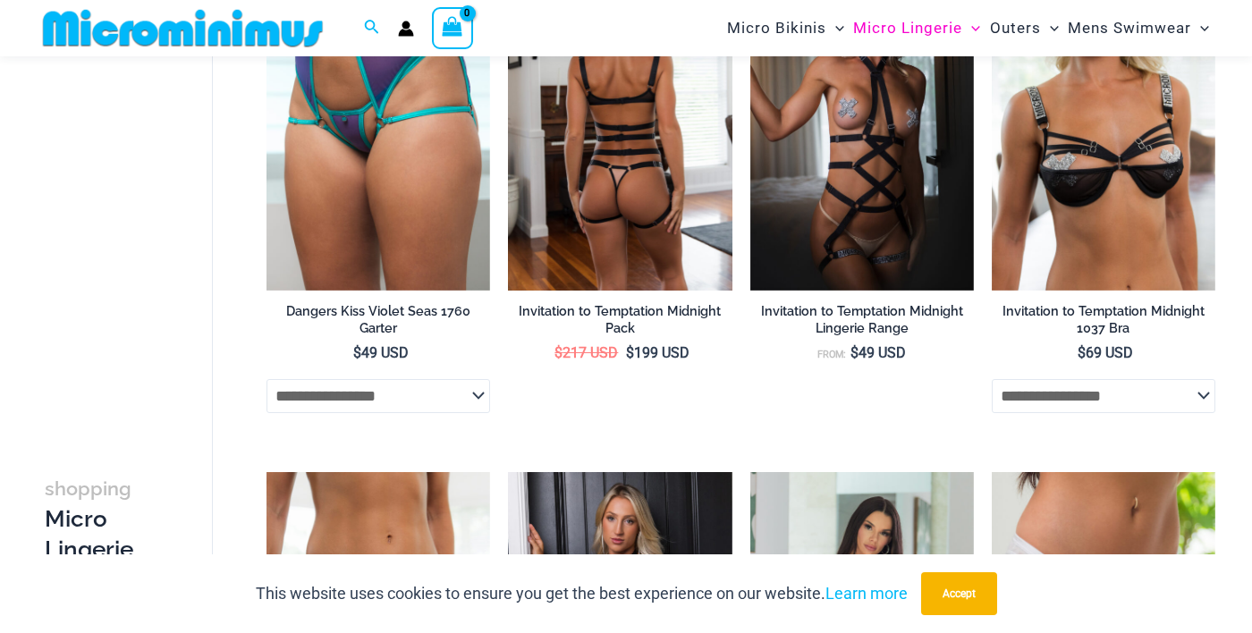
click at [657, 171] on img at bounding box center [620, 121] width 224 height 335
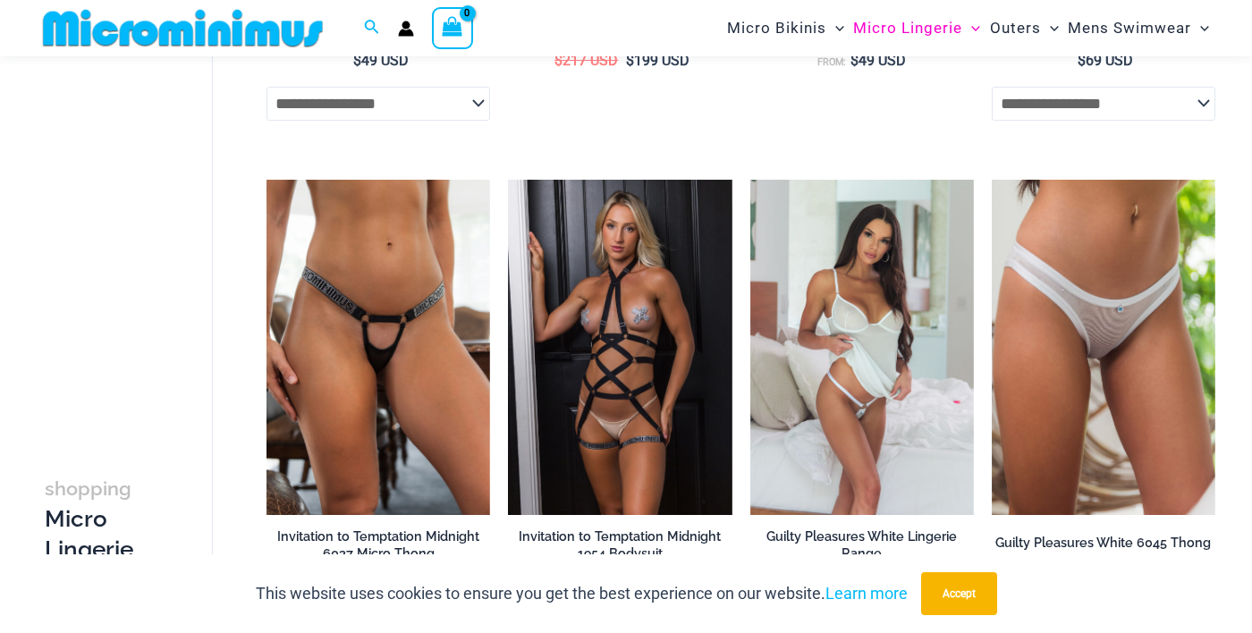
scroll to position [1573, 0]
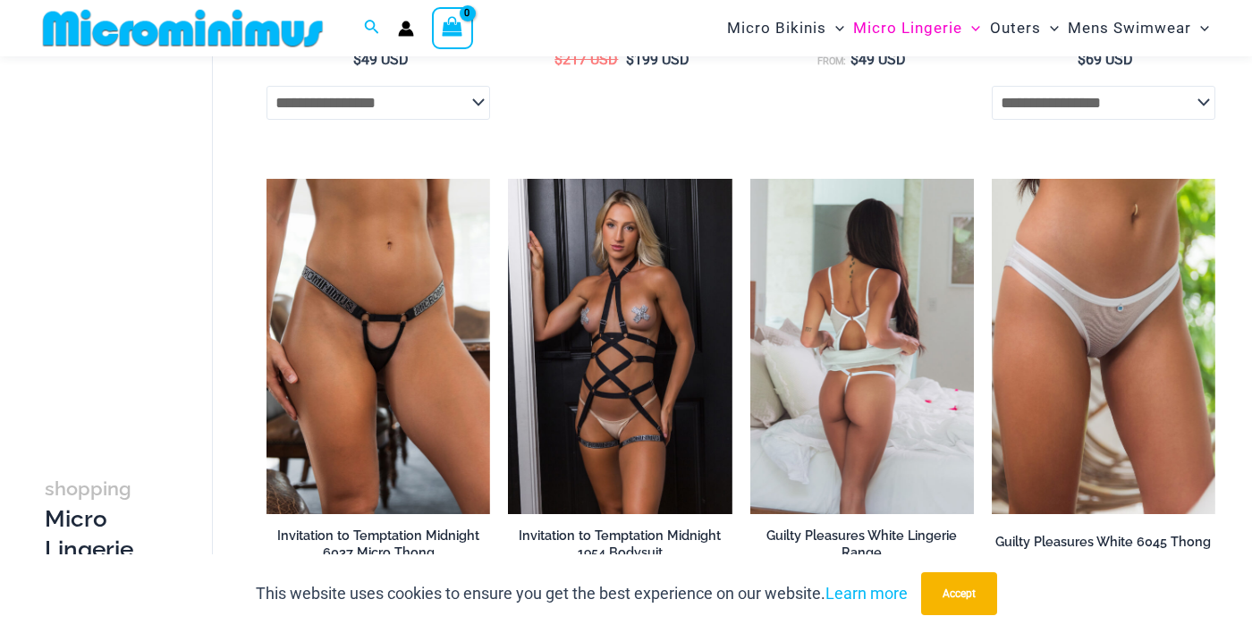
click at [903, 307] on img at bounding box center [863, 346] width 224 height 335
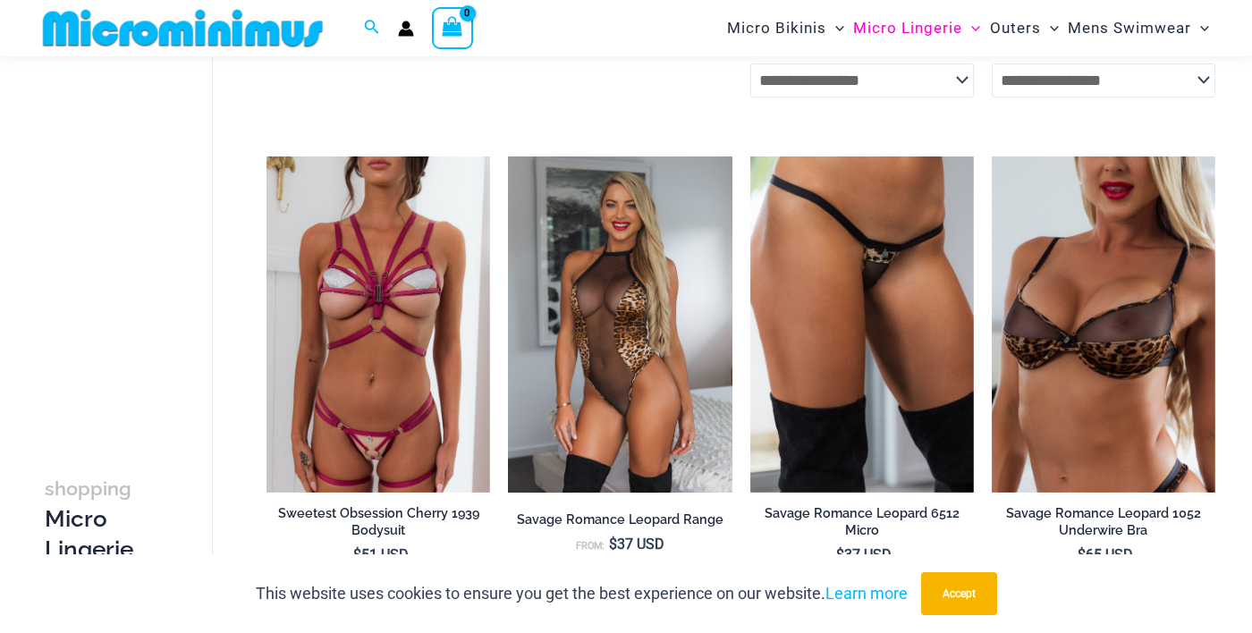
scroll to position [3648, 0]
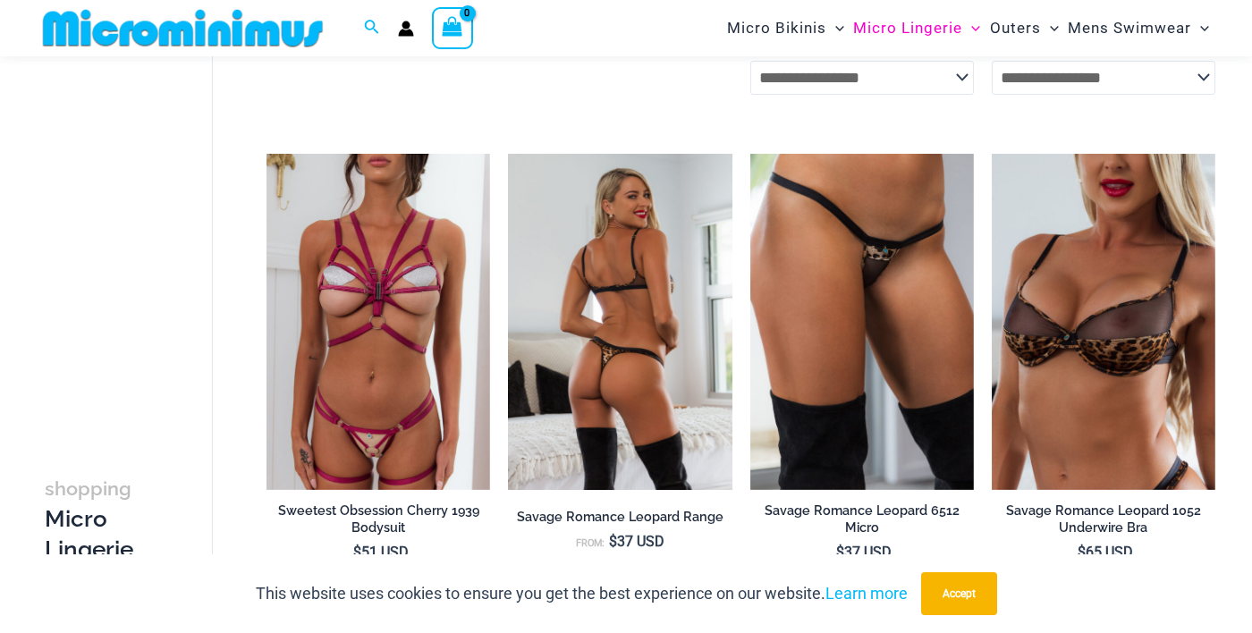
click at [635, 363] on img at bounding box center [620, 321] width 224 height 335
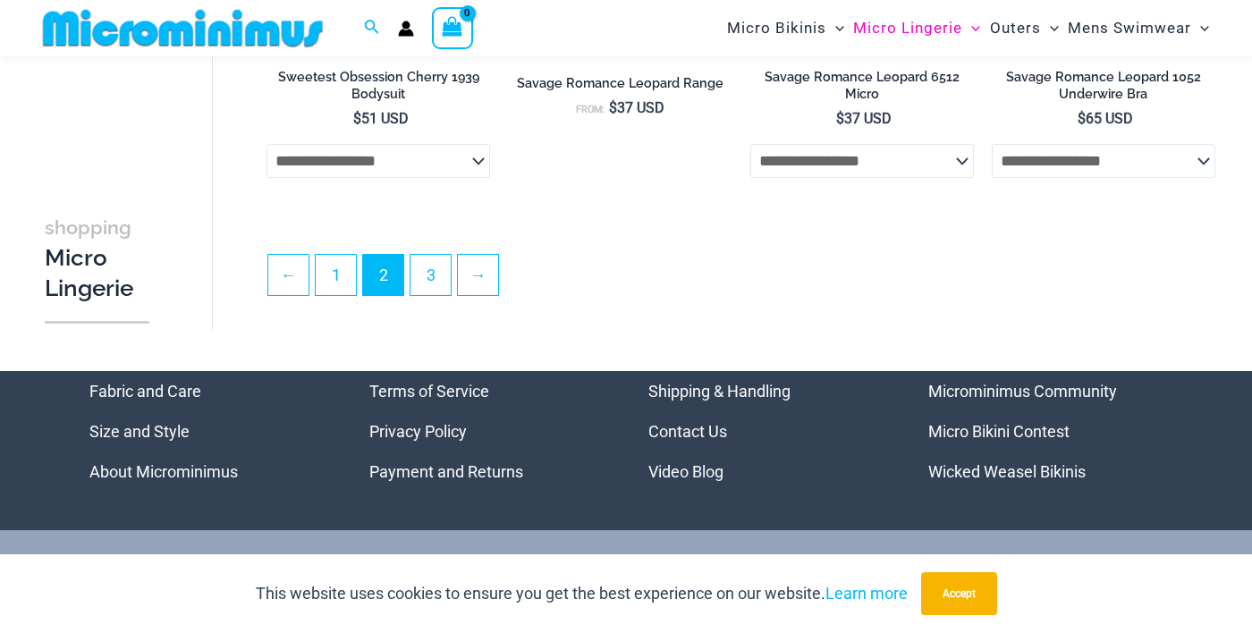
scroll to position [4081, 0]
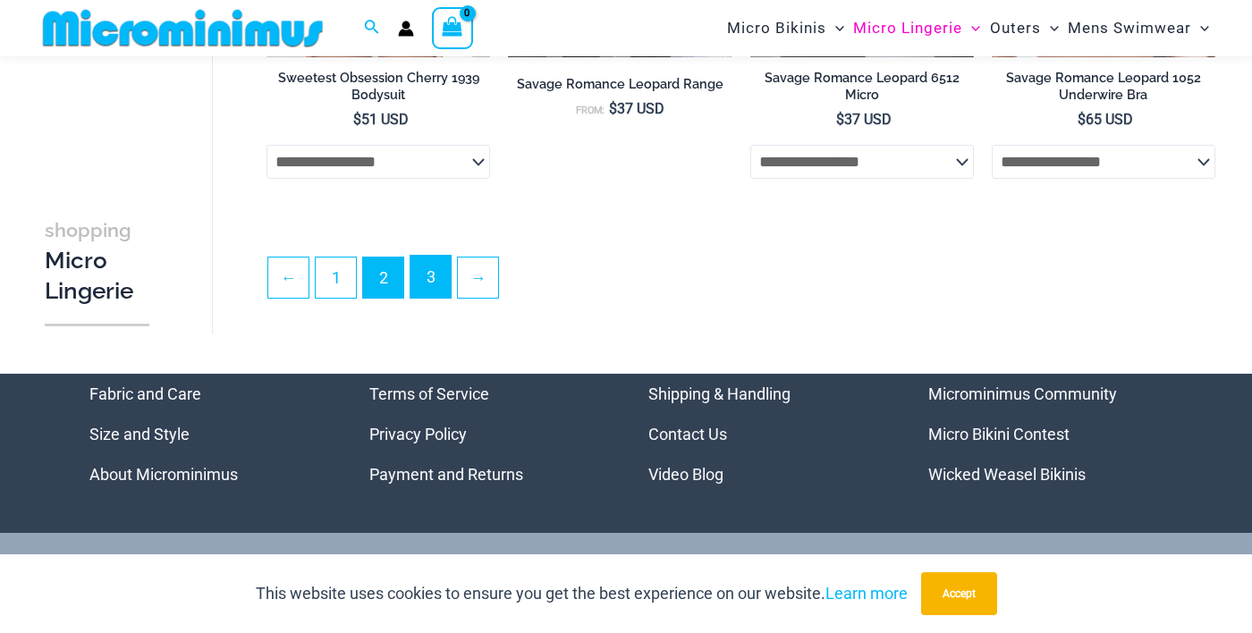
click at [428, 298] on link "3" at bounding box center [431, 277] width 40 height 42
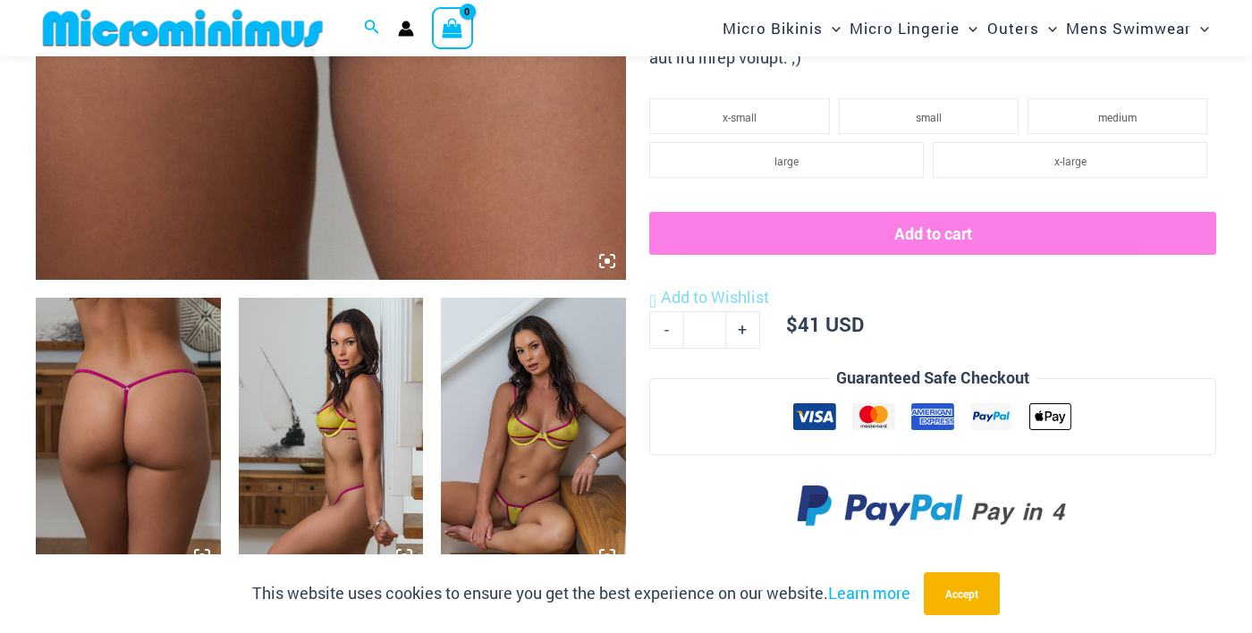
scroll to position [787, 0]
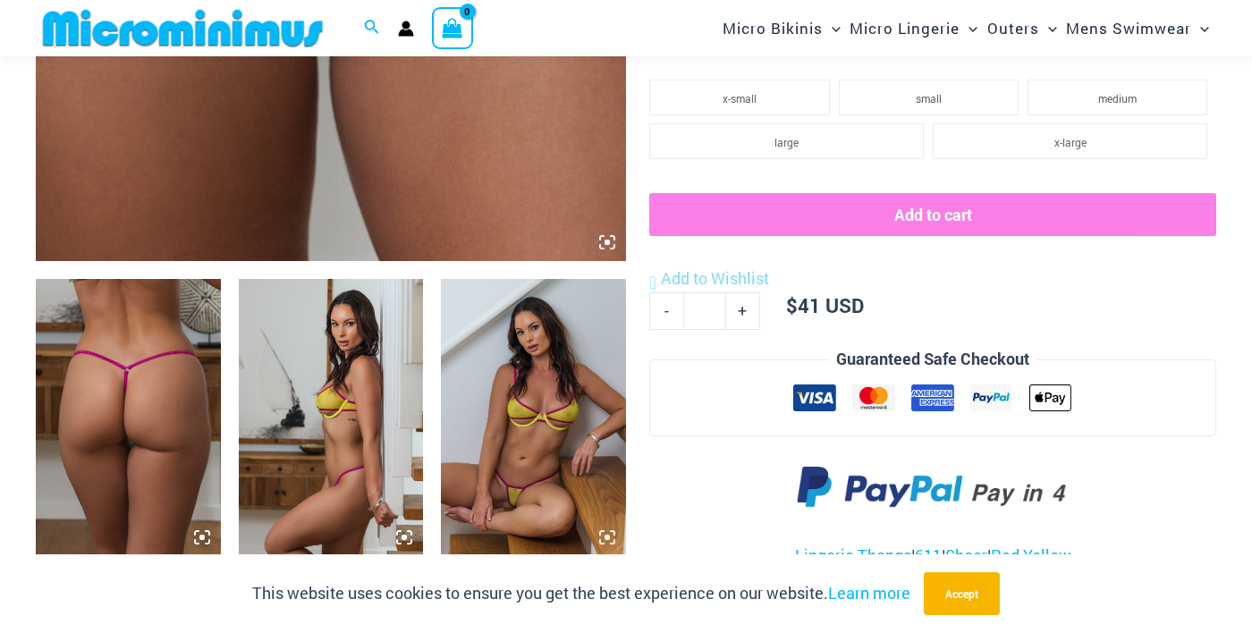
click at [547, 449] on img at bounding box center [533, 417] width 185 height 277
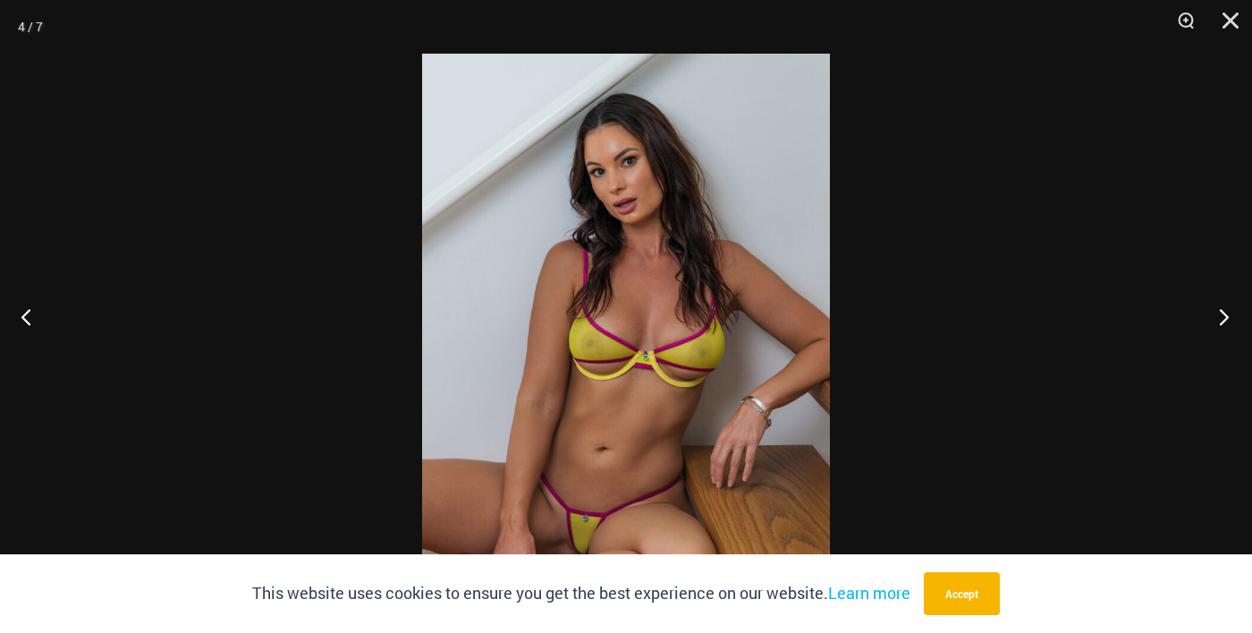
click at [1225, 354] on button "Next" at bounding box center [1218, 316] width 67 height 89
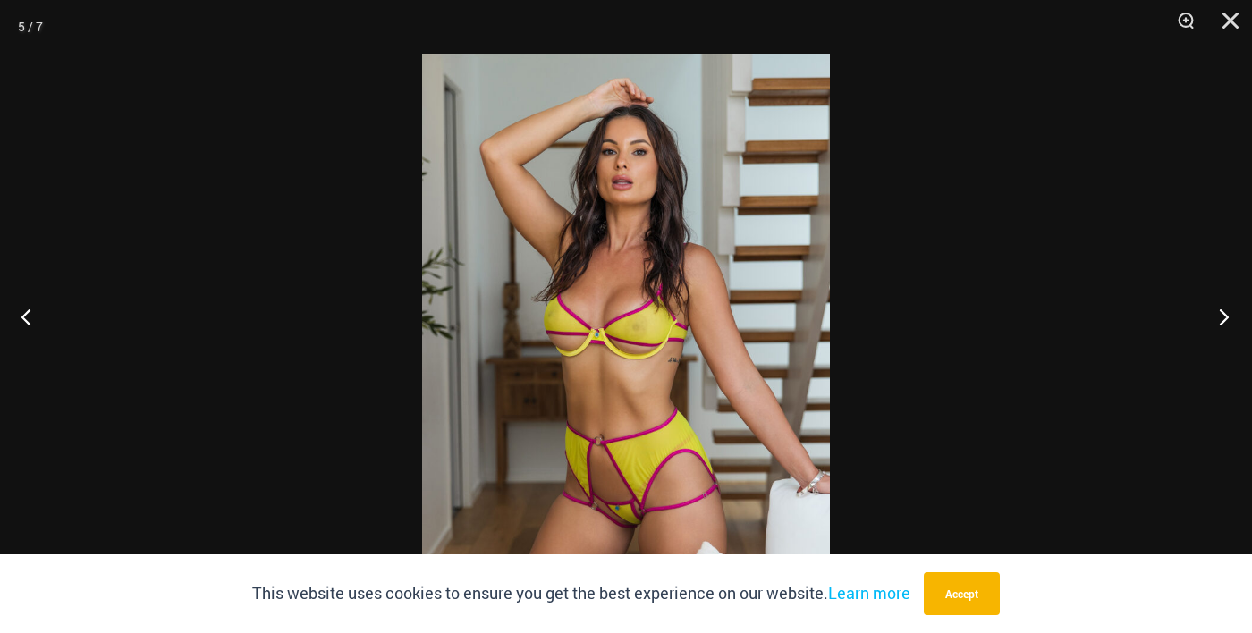
click at [1221, 361] on button "Next" at bounding box center [1218, 316] width 67 height 89
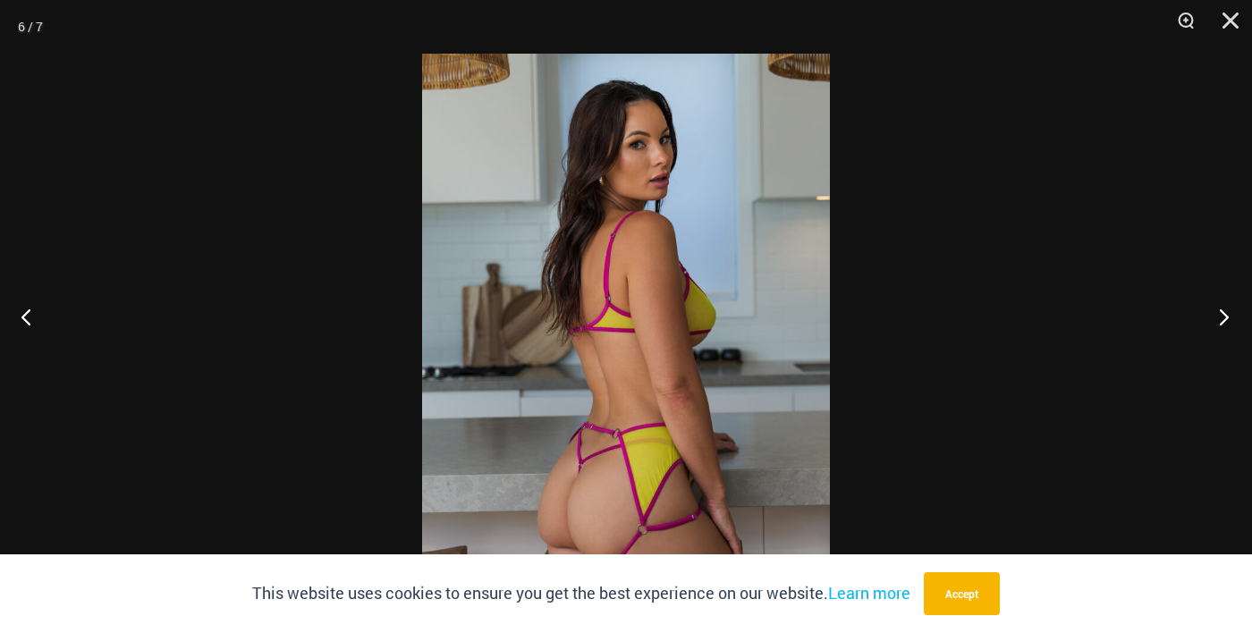
click at [1221, 361] on button "Next" at bounding box center [1218, 316] width 67 height 89
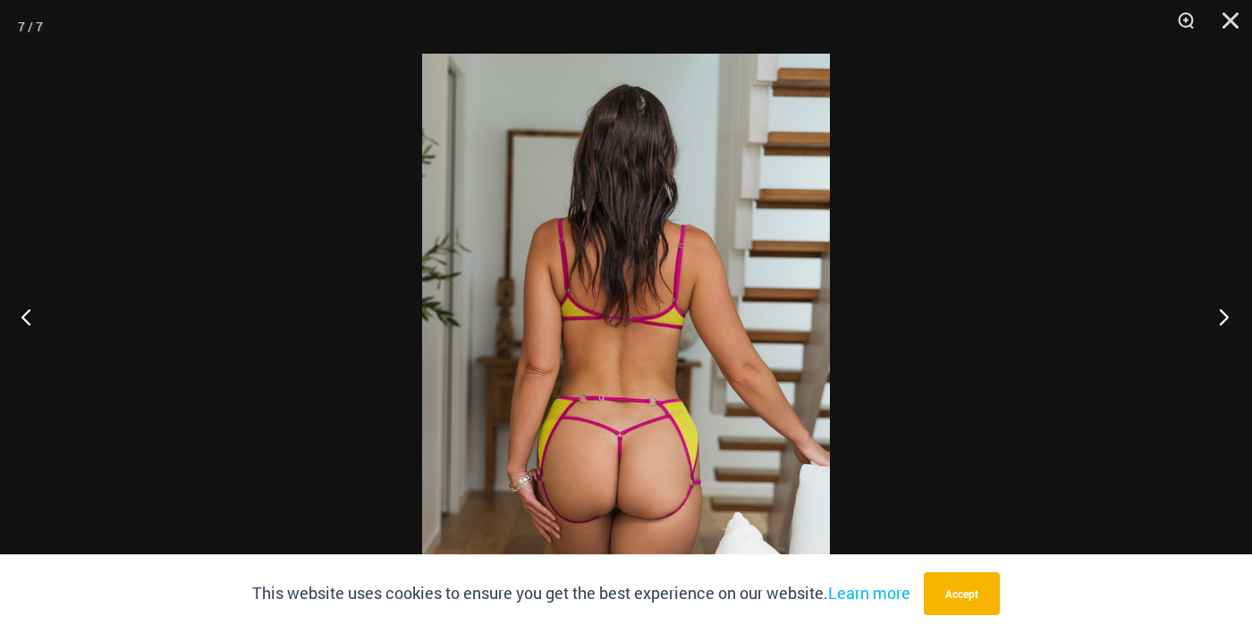
click at [1222, 361] on button "Next" at bounding box center [1218, 316] width 67 height 89
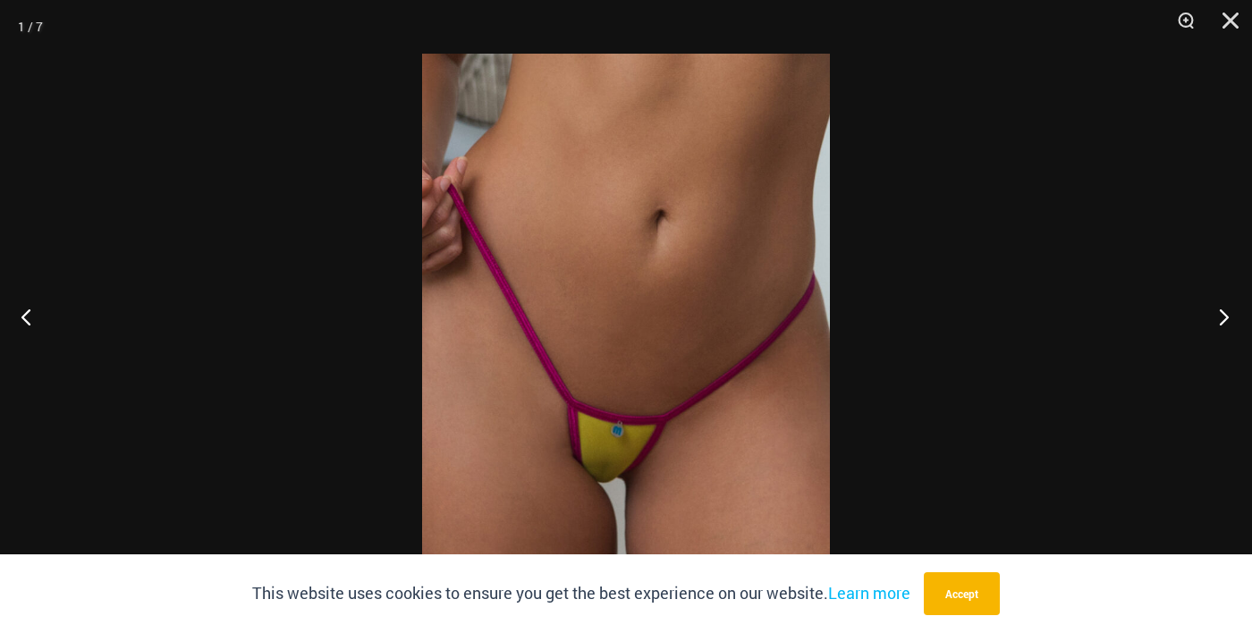
click at [1216, 361] on button "Next" at bounding box center [1218, 316] width 67 height 89
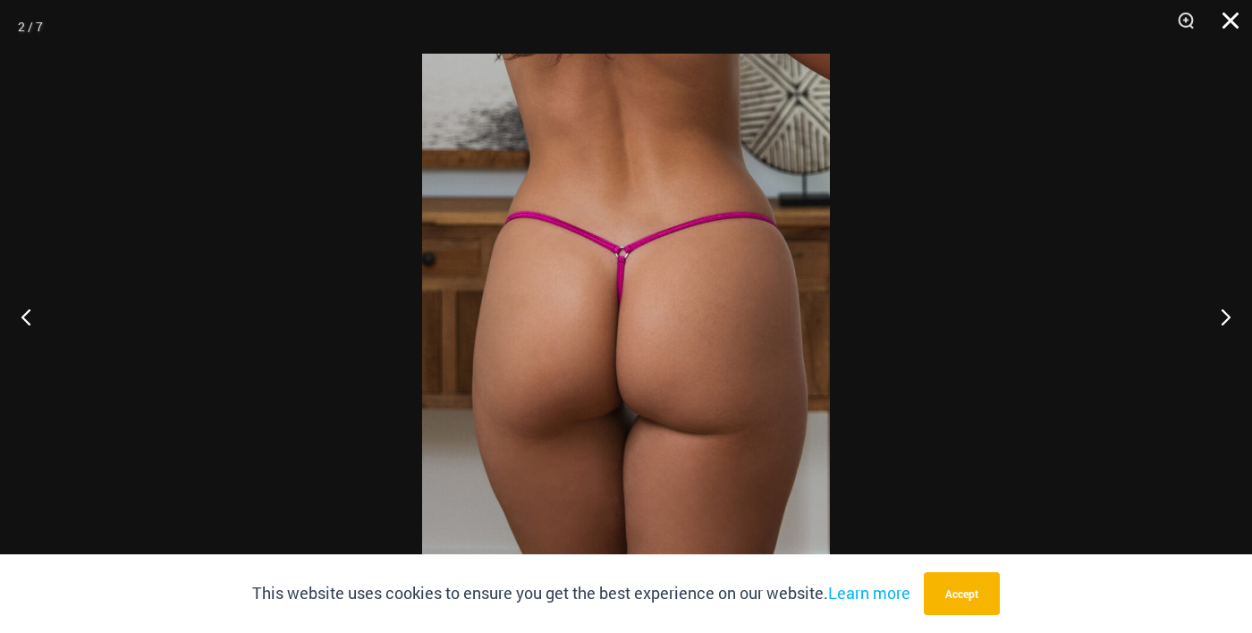
click at [1222, 33] on button "Close" at bounding box center [1224, 27] width 45 height 54
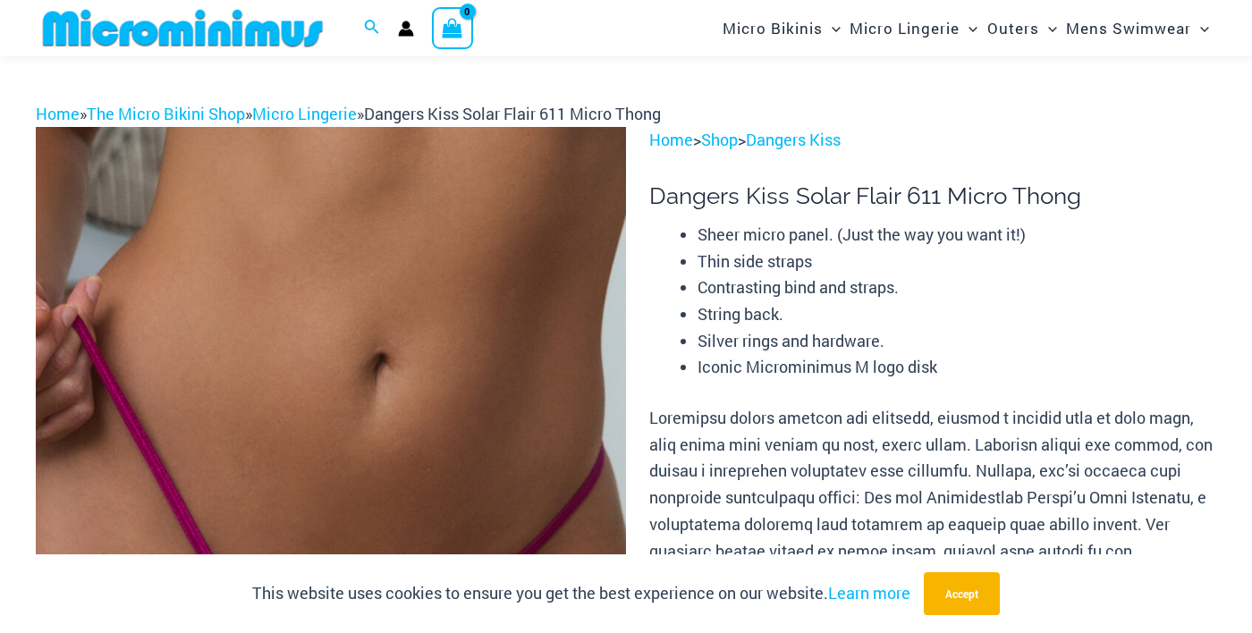
scroll to position [0, 0]
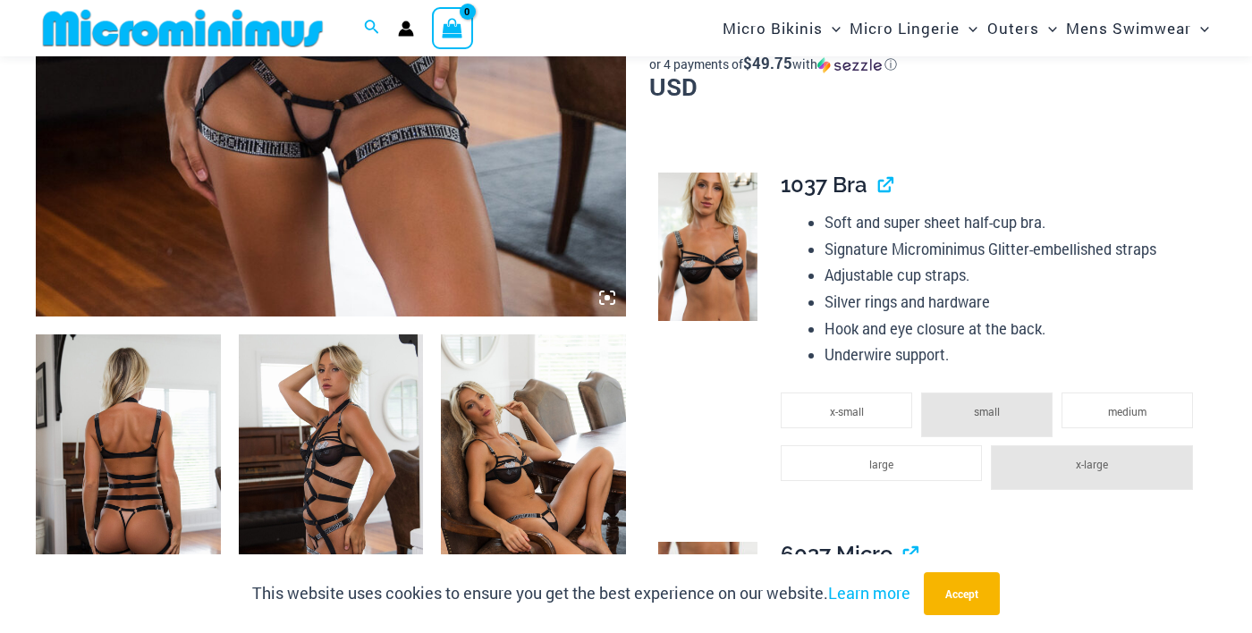
scroll to position [740, 0]
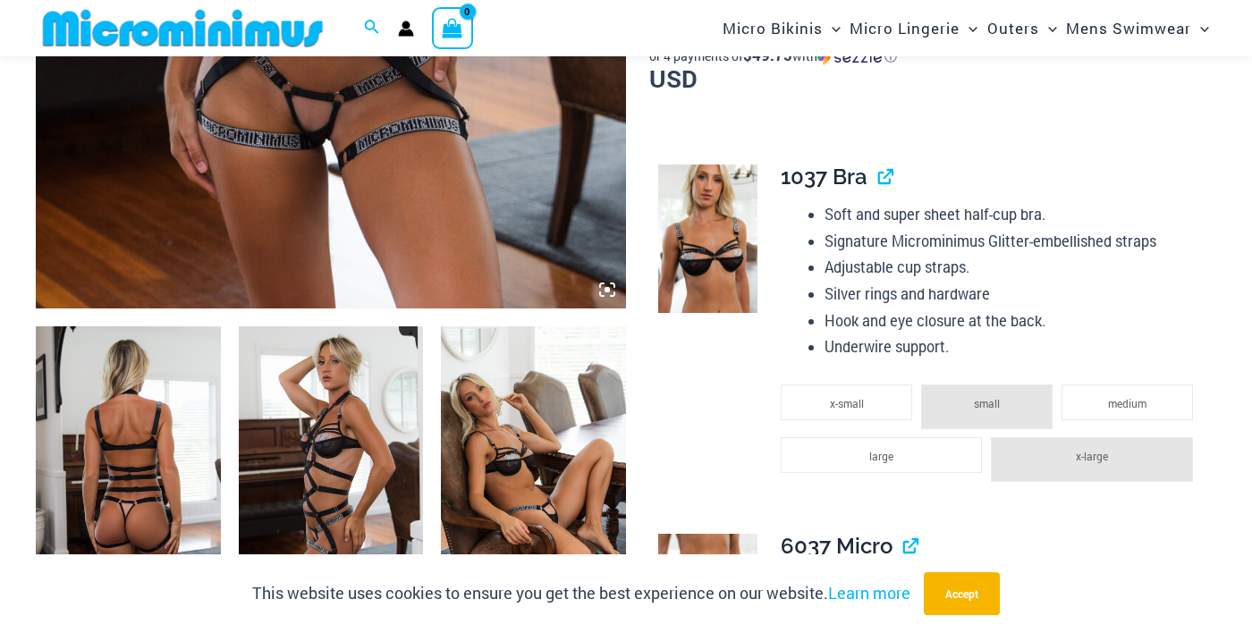
click at [551, 485] on img at bounding box center [533, 465] width 185 height 277
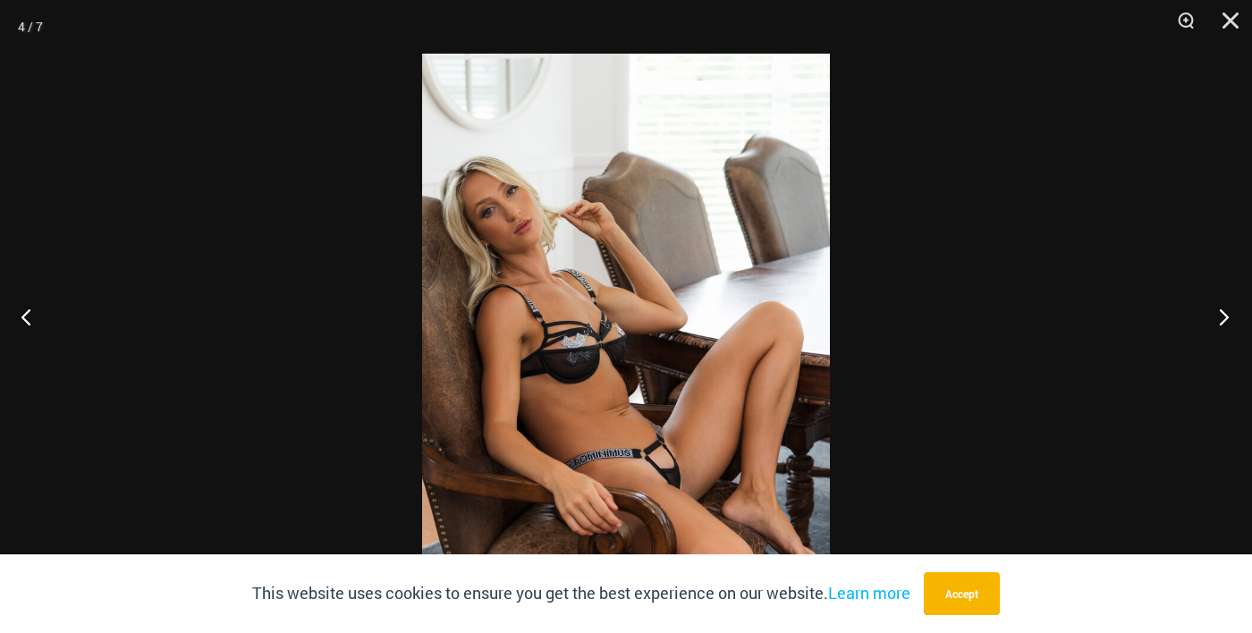
click at [1224, 361] on button "Next" at bounding box center [1218, 316] width 67 height 89
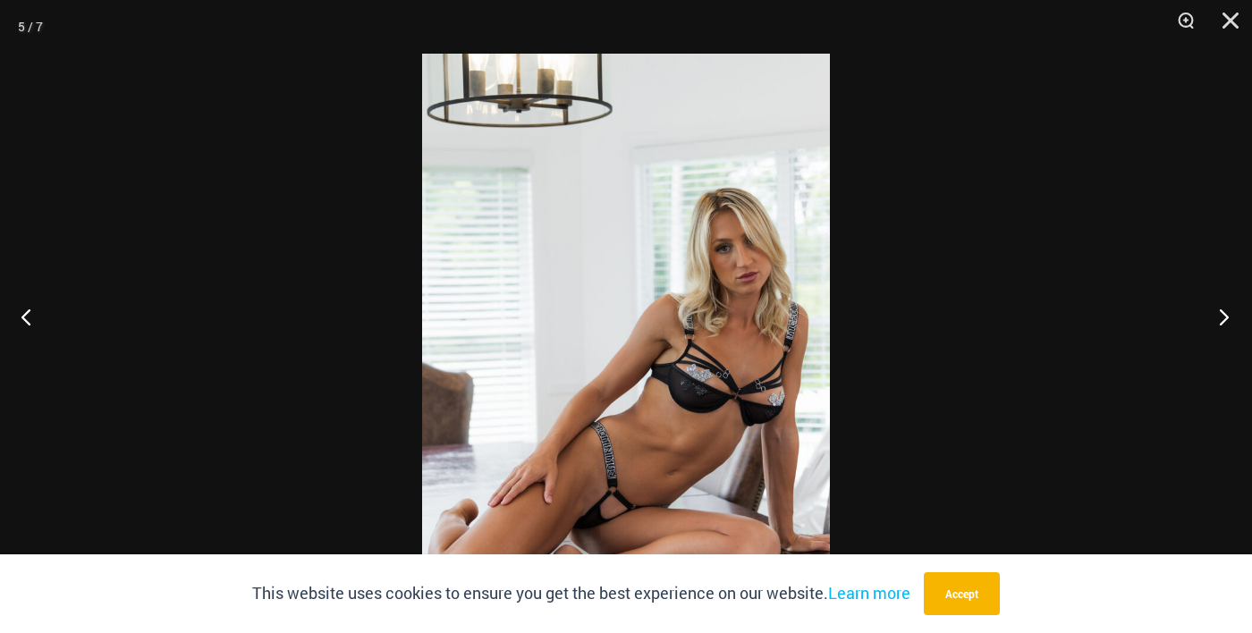
click at [1223, 361] on button "Next" at bounding box center [1218, 316] width 67 height 89
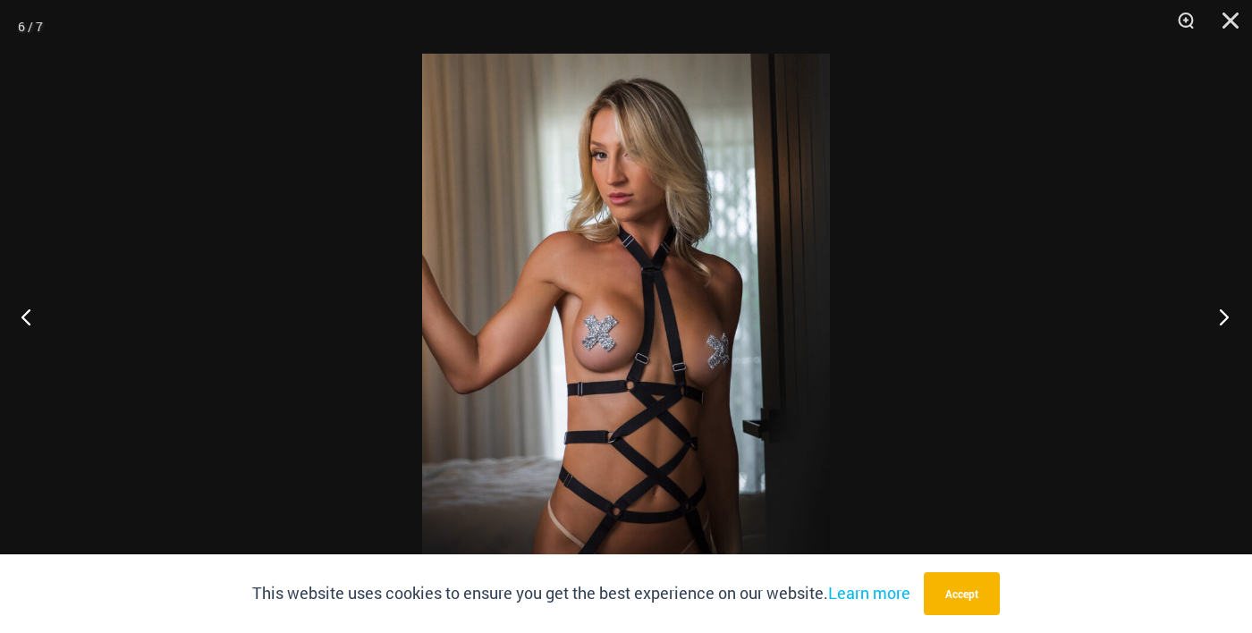
click at [1222, 361] on button "Next" at bounding box center [1218, 316] width 67 height 89
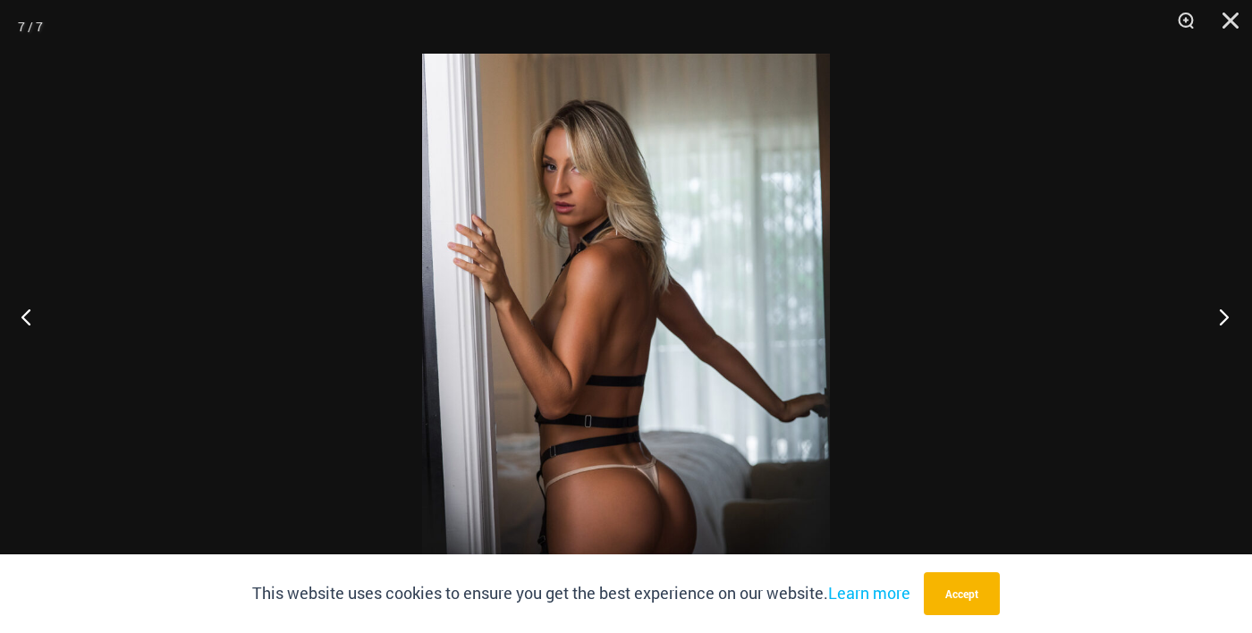
click at [1221, 361] on button "Next" at bounding box center [1218, 316] width 67 height 89
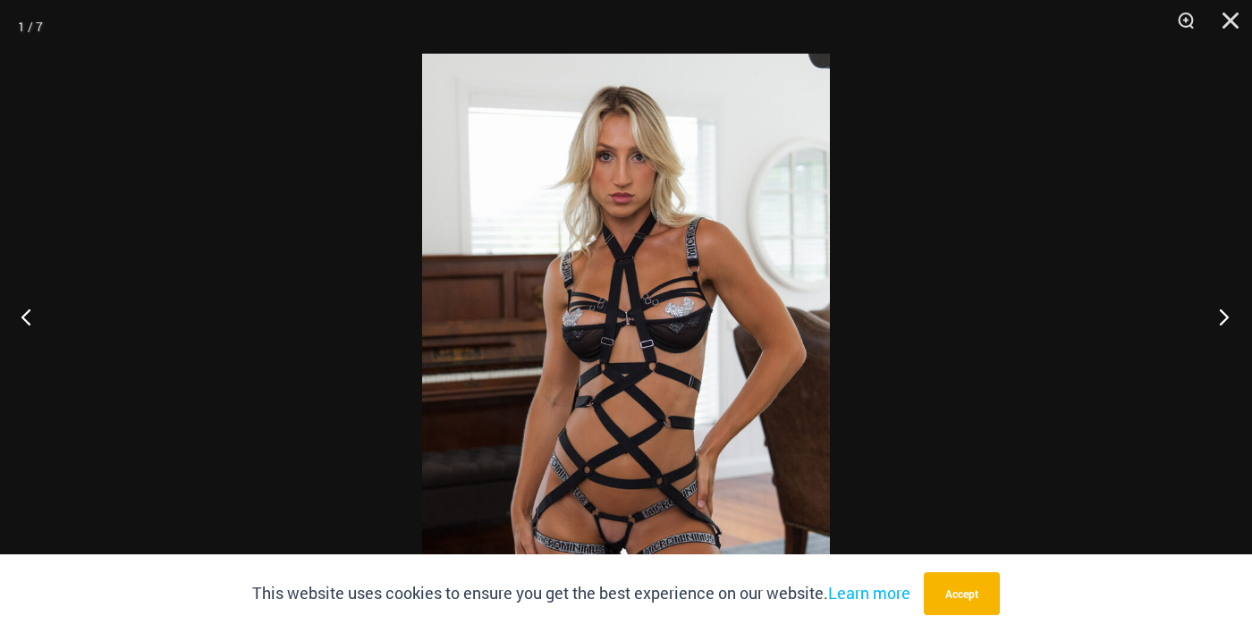
click at [1223, 361] on button "Next" at bounding box center [1218, 316] width 67 height 89
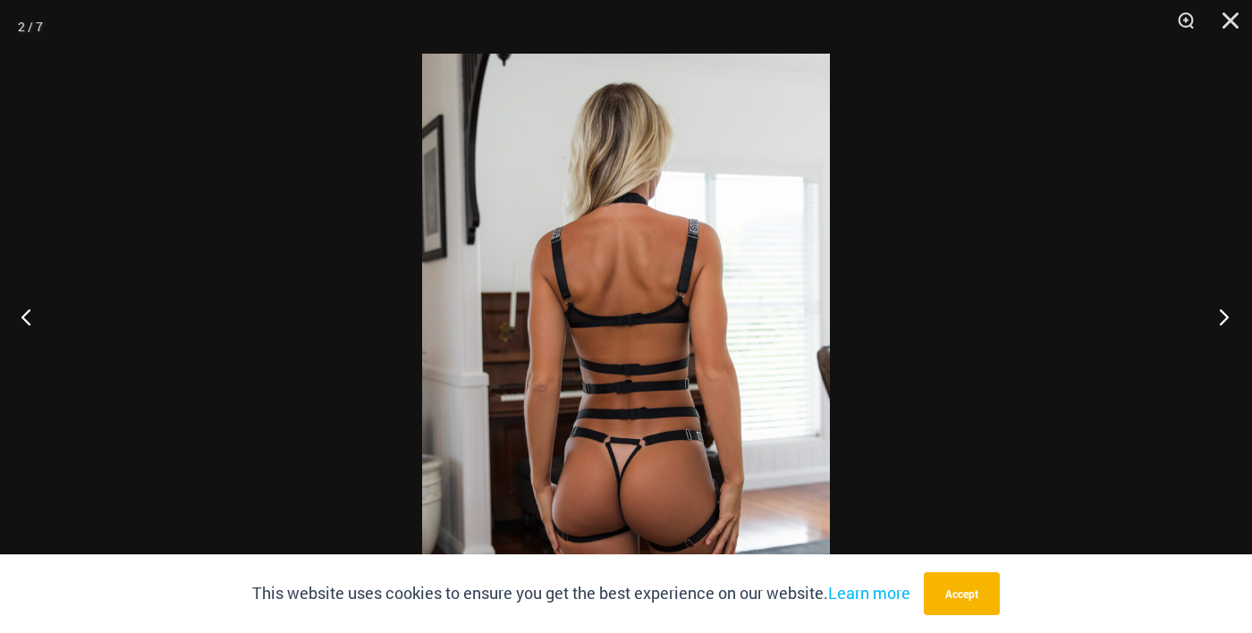
click at [1223, 361] on button "Next" at bounding box center [1218, 316] width 67 height 89
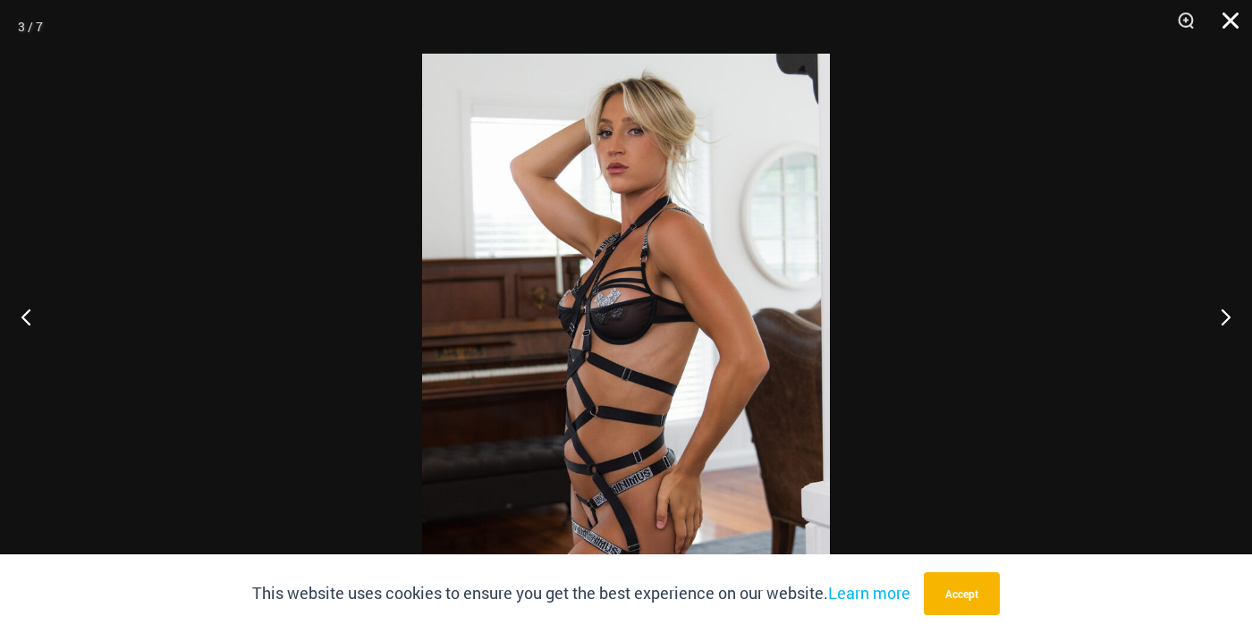
click at [1223, 25] on button "Close" at bounding box center [1224, 27] width 45 height 54
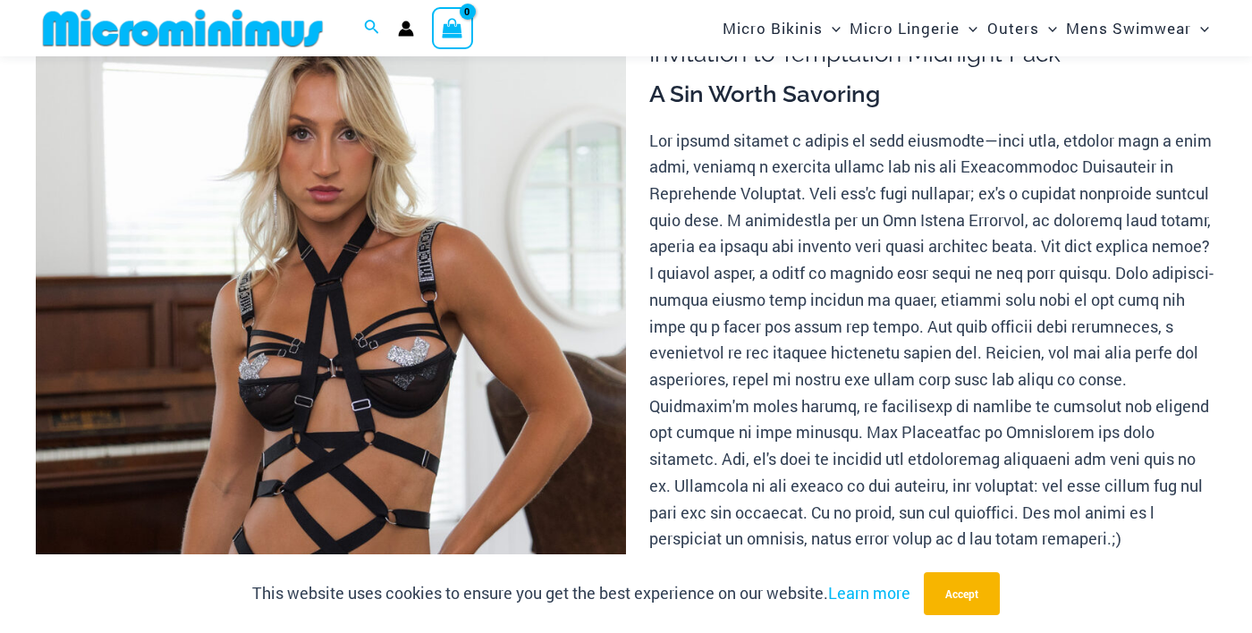
scroll to position [176, 0]
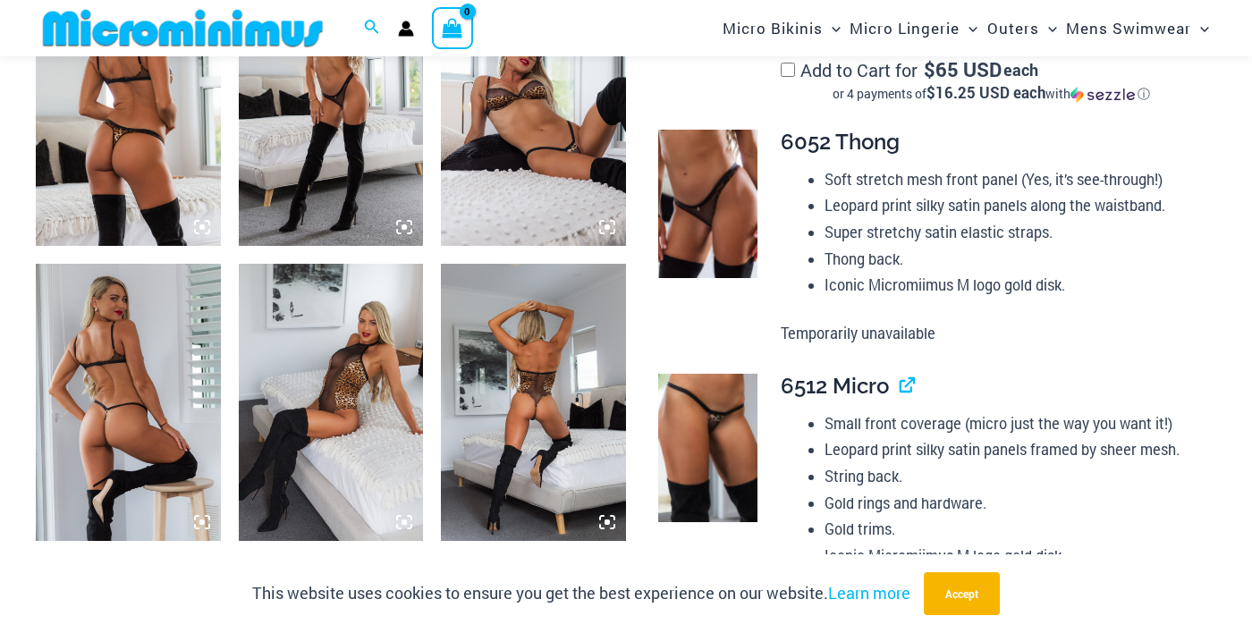
scroll to position [1098, 0]
click at [563, 164] on img at bounding box center [533, 107] width 185 height 277
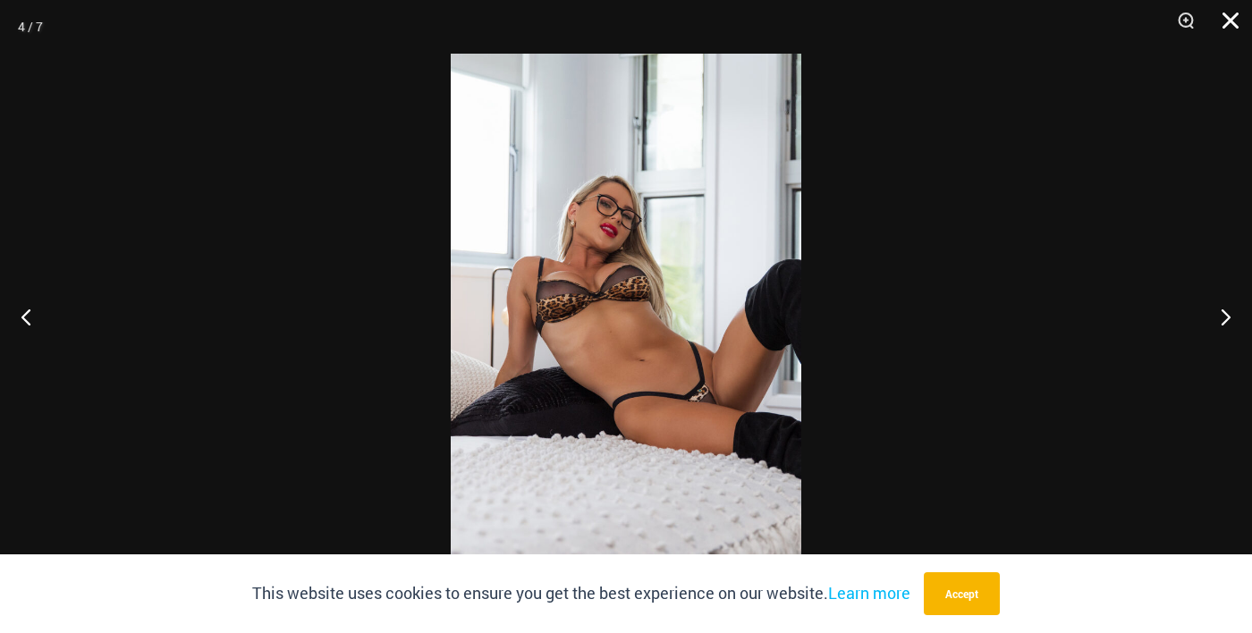
click at [1225, 28] on button "Close" at bounding box center [1224, 27] width 45 height 54
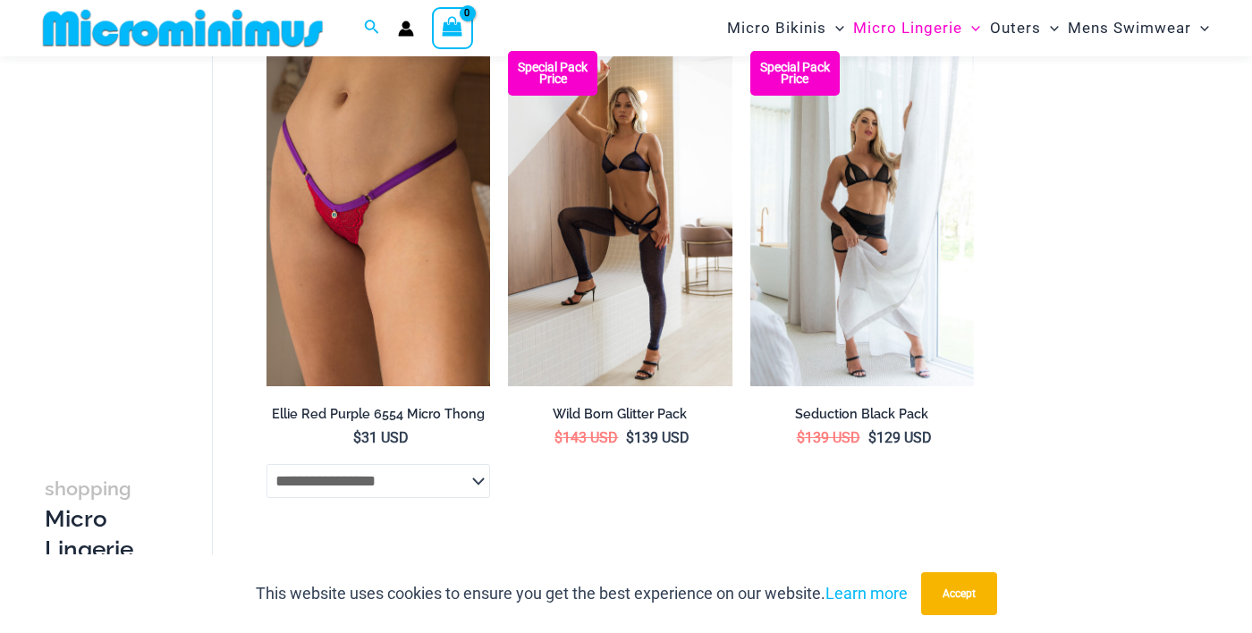
scroll to position [1119, 0]
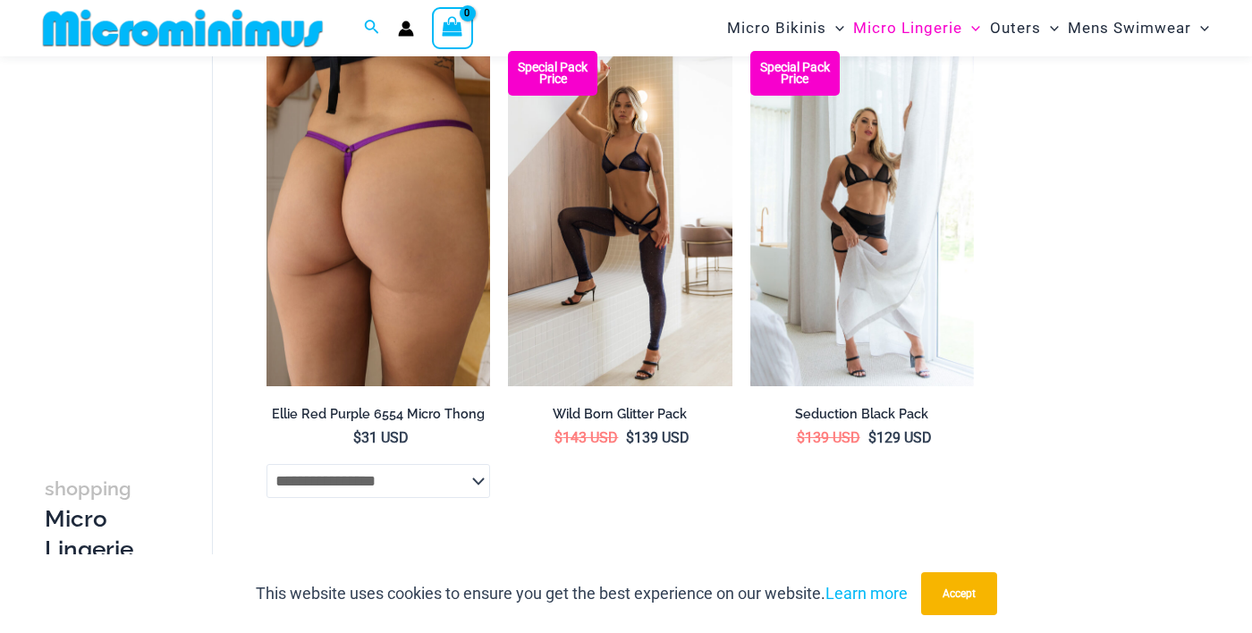
click at [403, 301] on img at bounding box center [379, 218] width 224 height 335
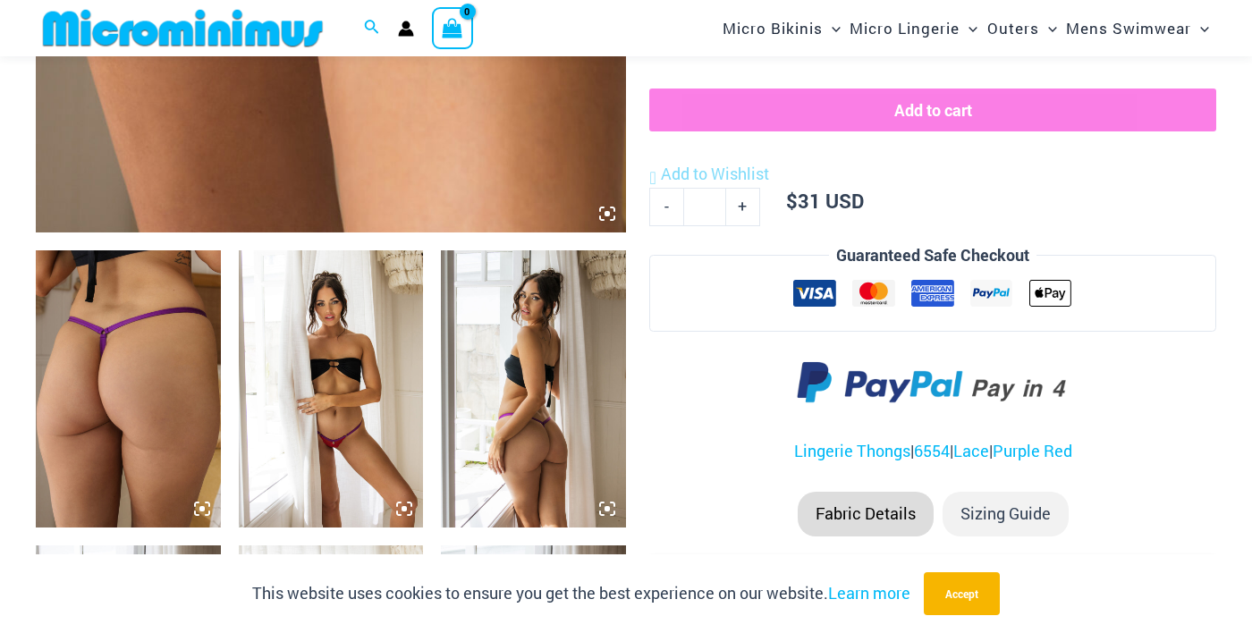
scroll to position [818, 0]
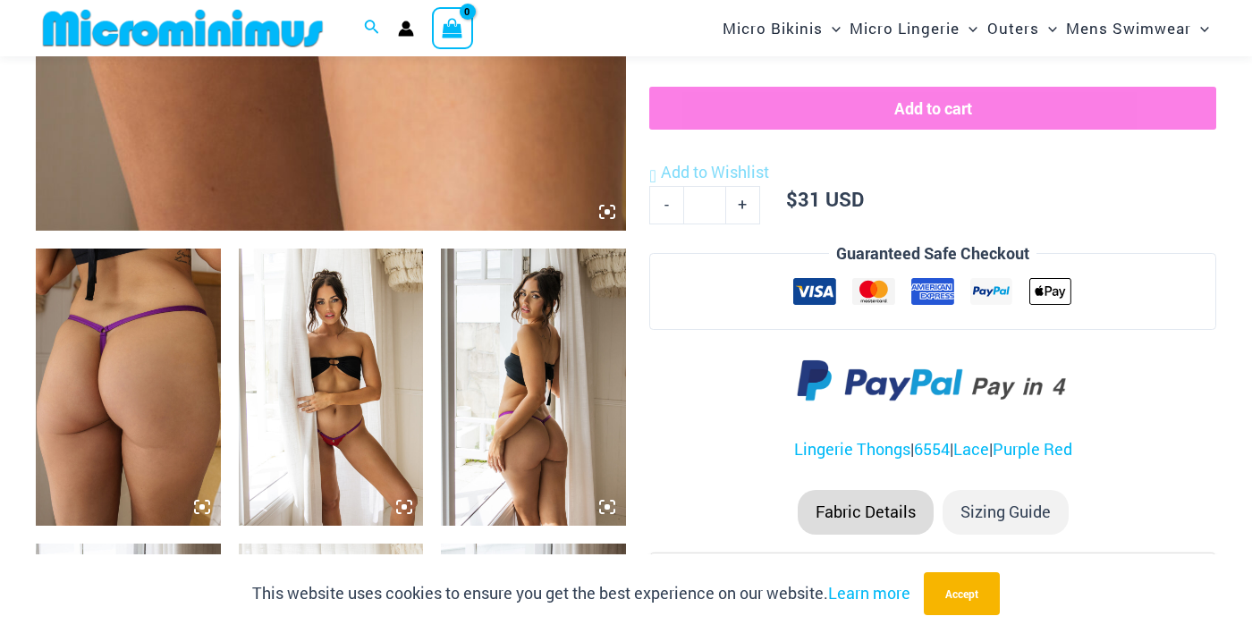
click at [366, 471] on img at bounding box center [331, 387] width 185 height 277
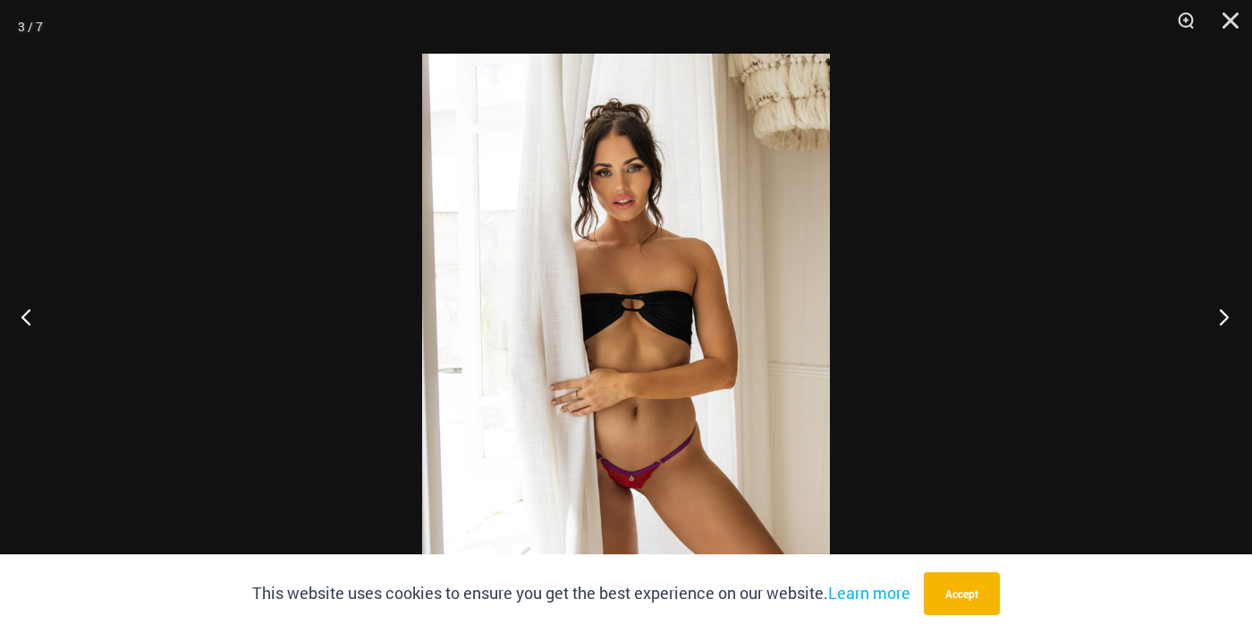
click at [1226, 355] on button "Next" at bounding box center [1218, 316] width 67 height 89
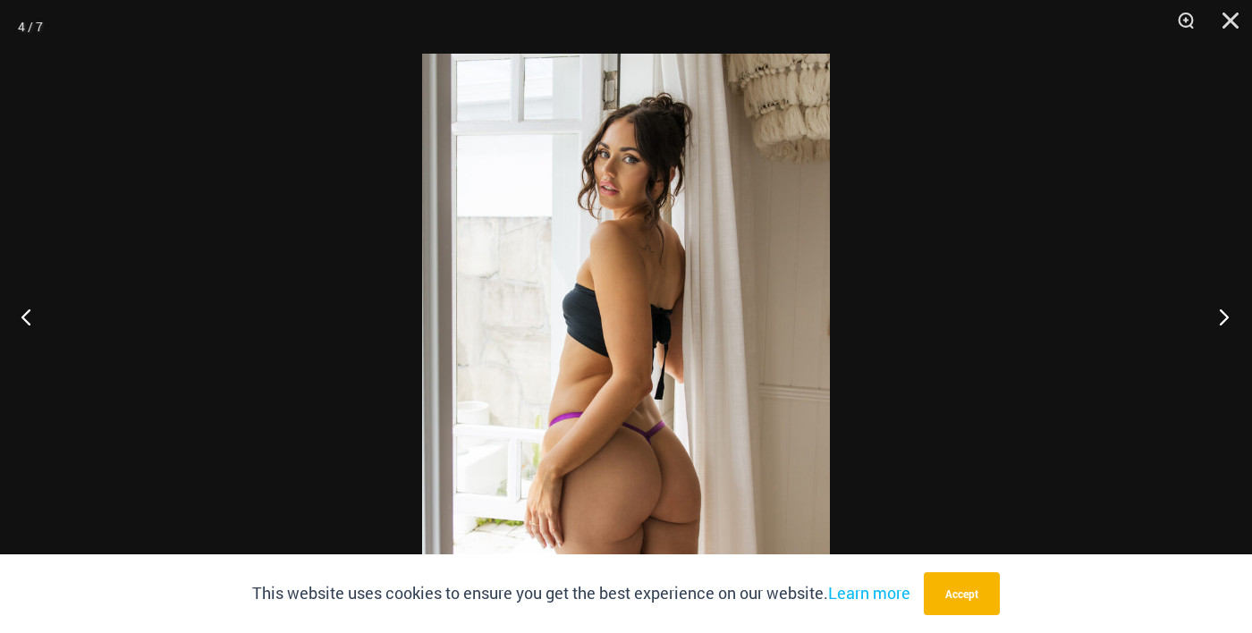
click at [1224, 361] on button "Next" at bounding box center [1218, 316] width 67 height 89
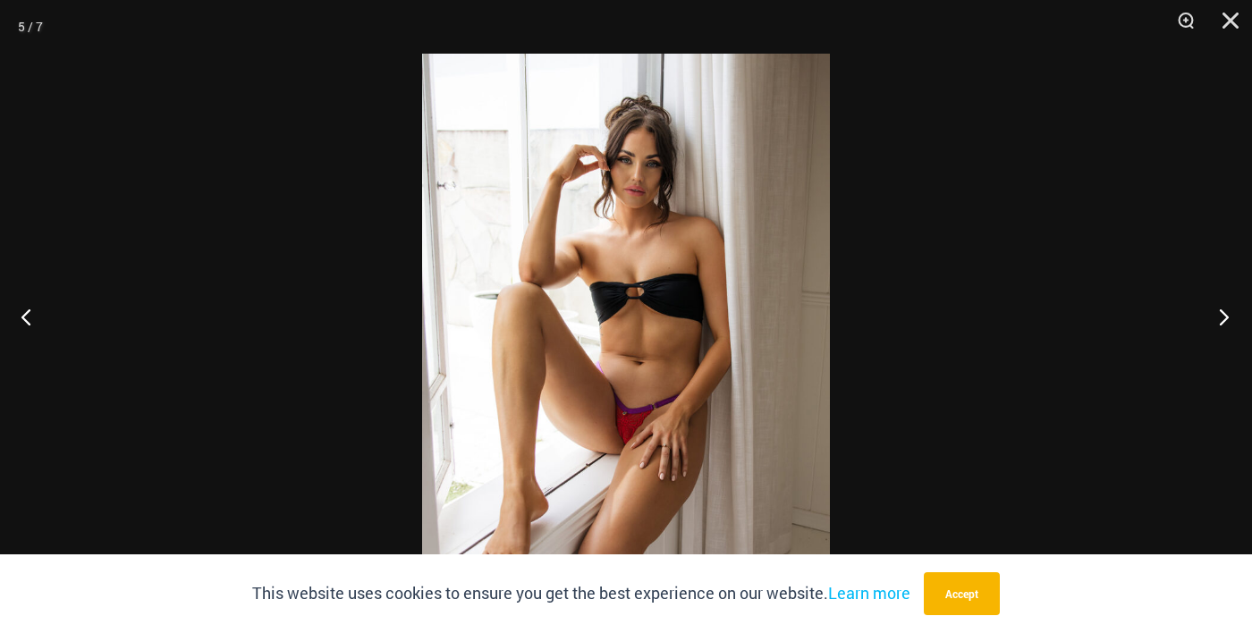
click at [1222, 361] on button "Next" at bounding box center [1218, 316] width 67 height 89
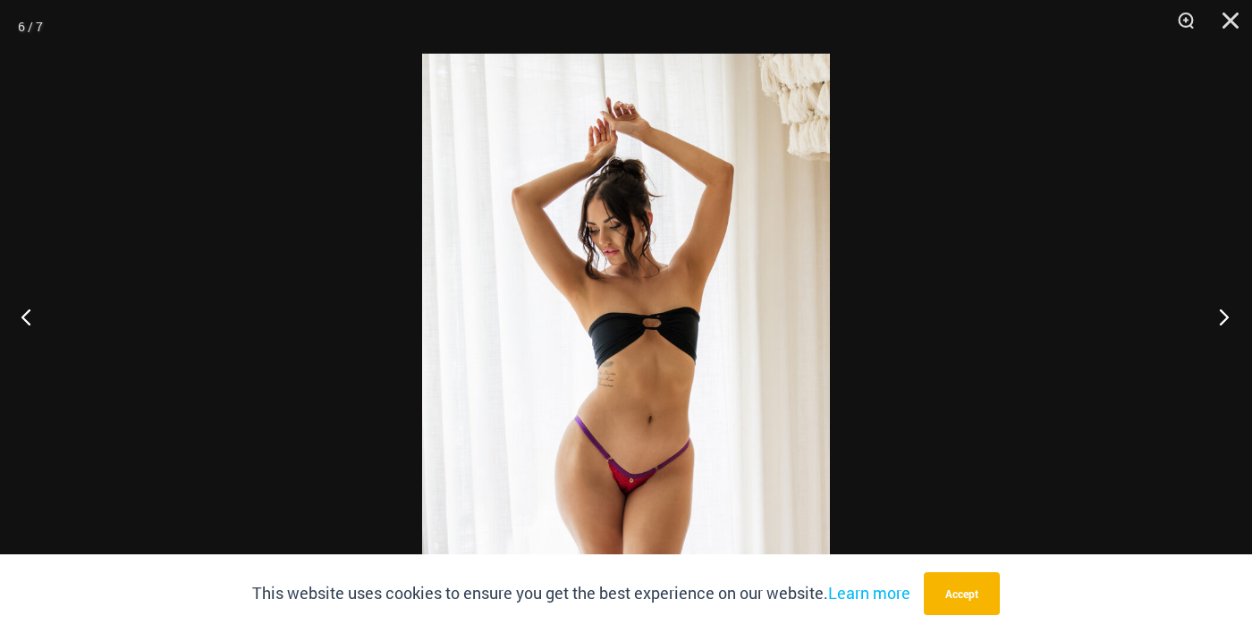
click at [1221, 361] on button "Next" at bounding box center [1218, 316] width 67 height 89
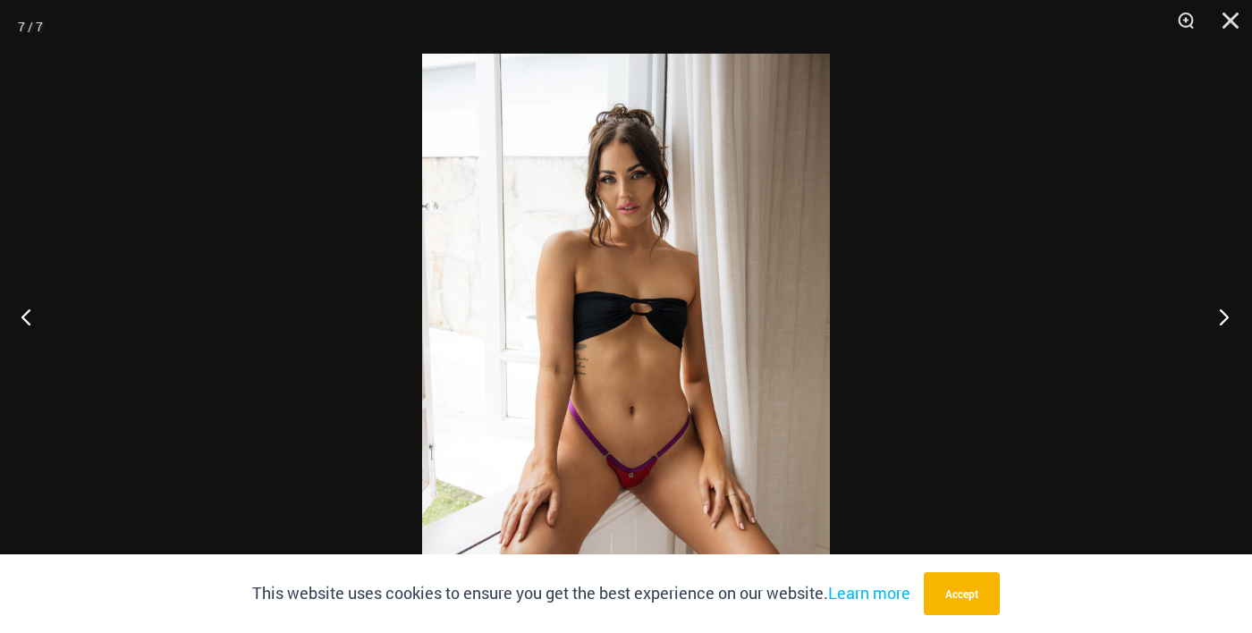
click at [1222, 361] on button "Next" at bounding box center [1218, 316] width 67 height 89
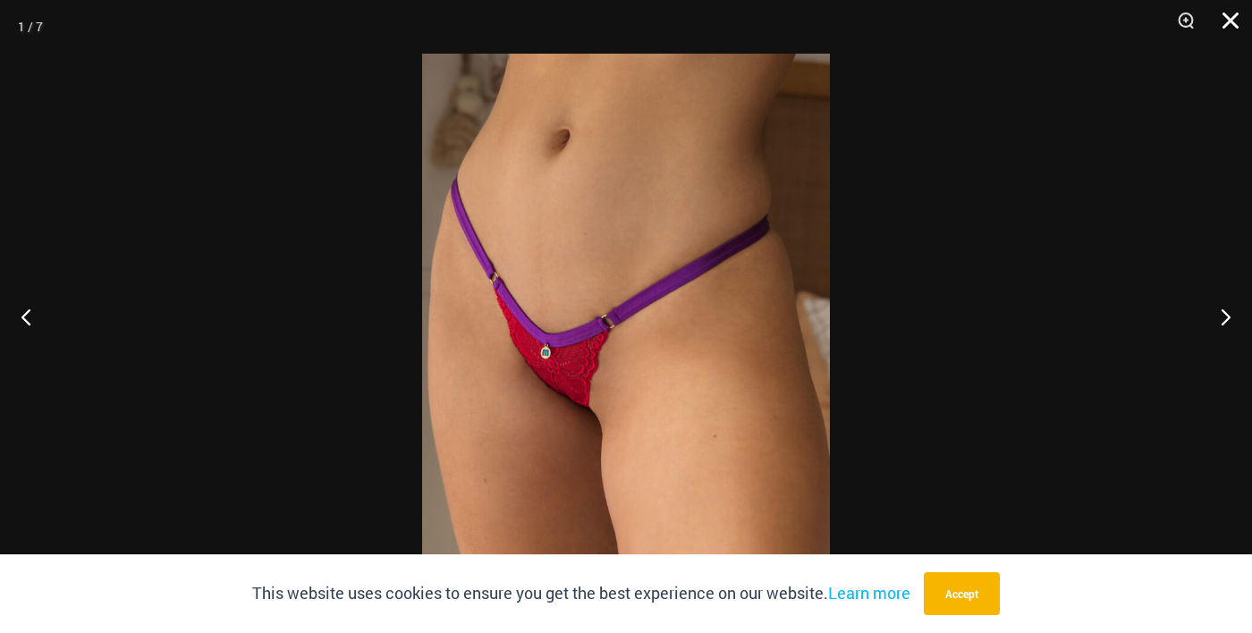
click at [1225, 21] on button "Close" at bounding box center [1224, 27] width 45 height 54
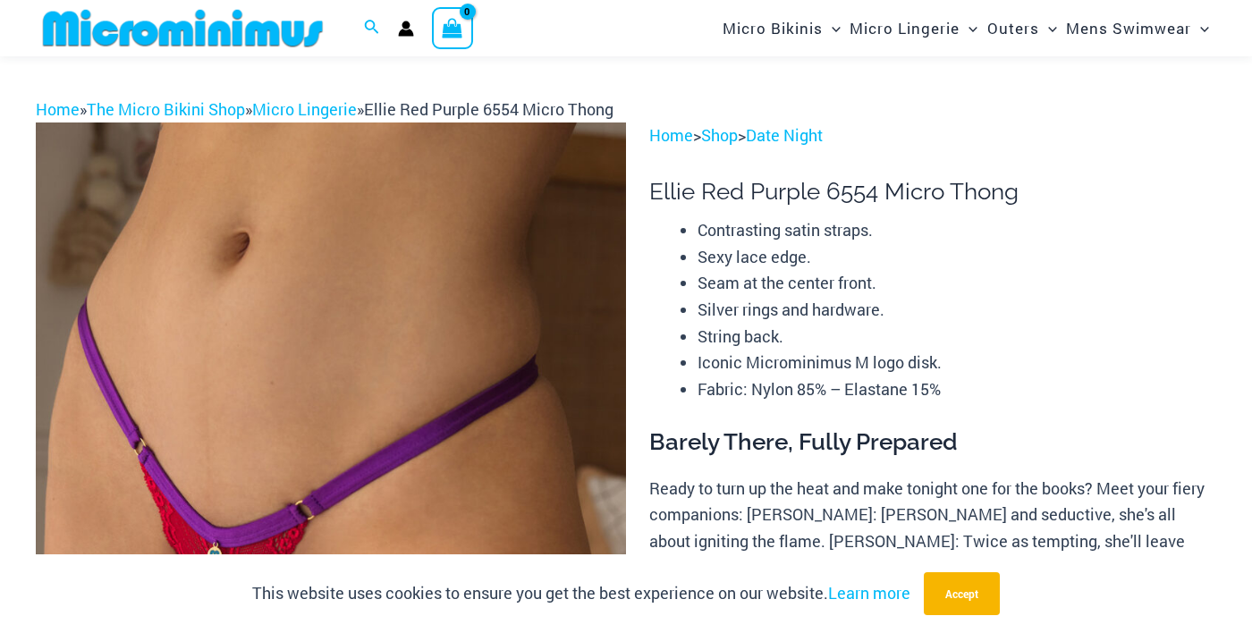
scroll to position [0, 0]
